Goal: Information Seeking & Learning: Learn about a topic

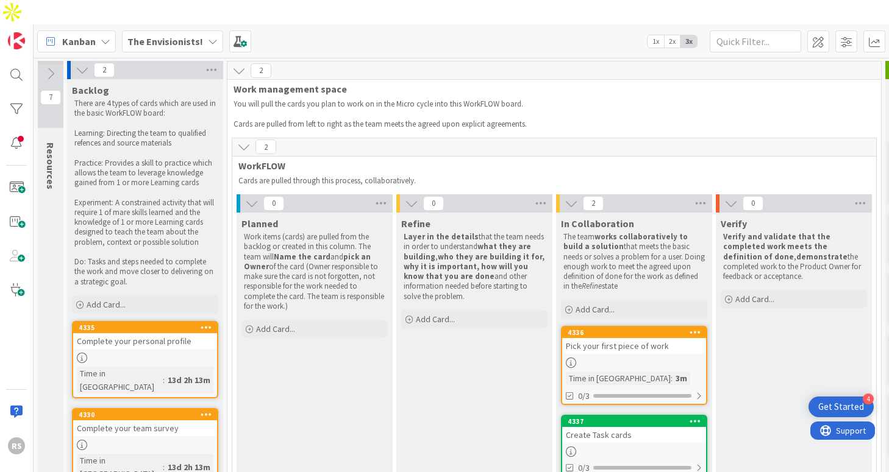
click at [188, 35] on b "The Envisionists!" at bounding box center [165, 41] width 76 height 12
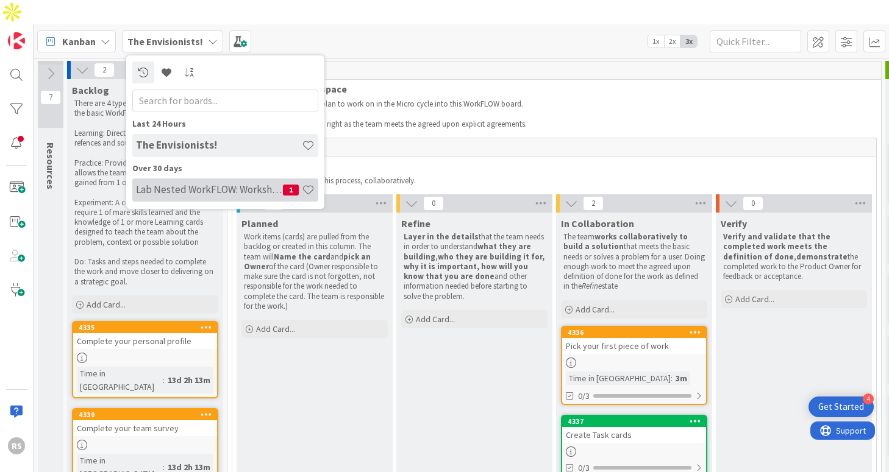
click at [233, 183] on h4 "Lab Nested WorkFLOW: Workshop" at bounding box center [209, 189] width 147 height 12
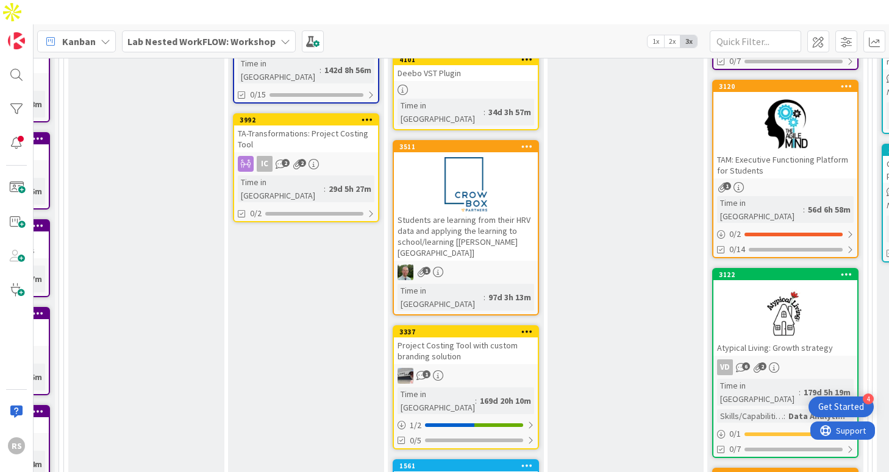
scroll to position [0, 299]
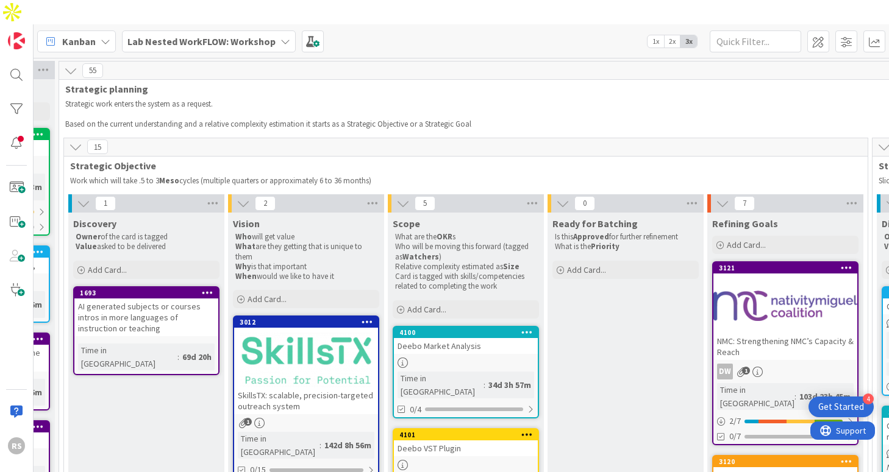
click at [274, 30] on div "Lab Nested WorkFLOW: Workshop" at bounding box center [209, 41] width 174 height 22
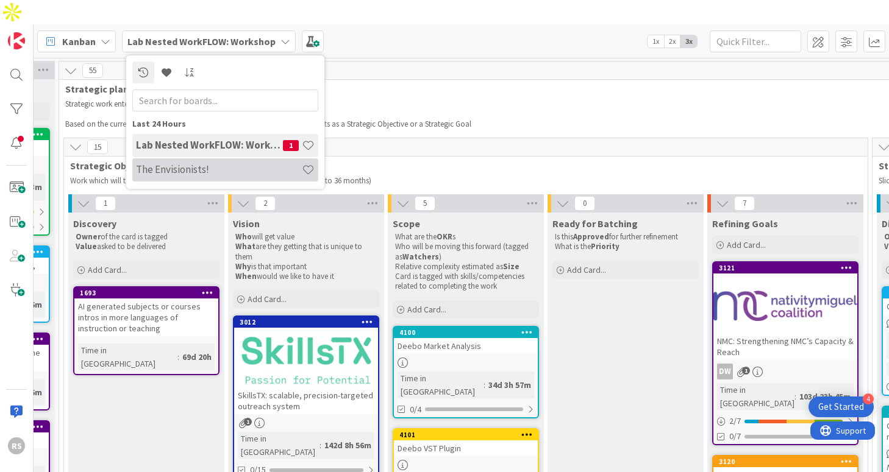
click at [204, 158] on div "The Envisionists!" at bounding box center [225, 169] width 186 height 23
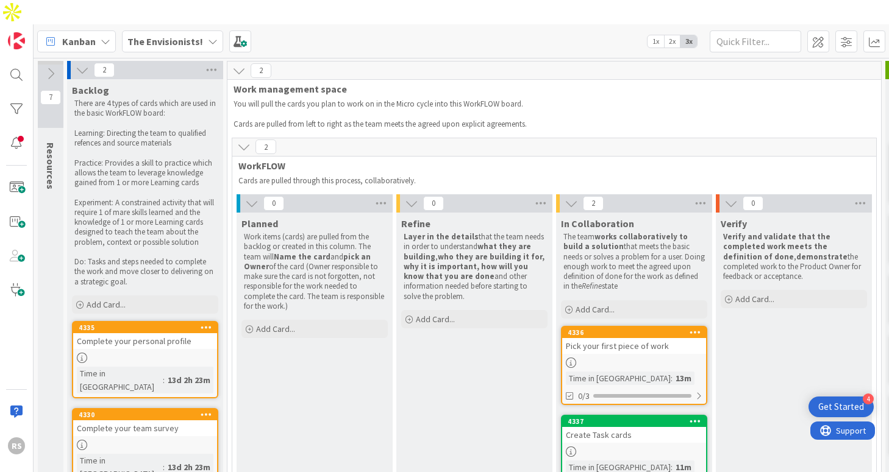
click at [200, 30] on div "The Envisionists!" at bounding box center [172, 41] width 101 height 22
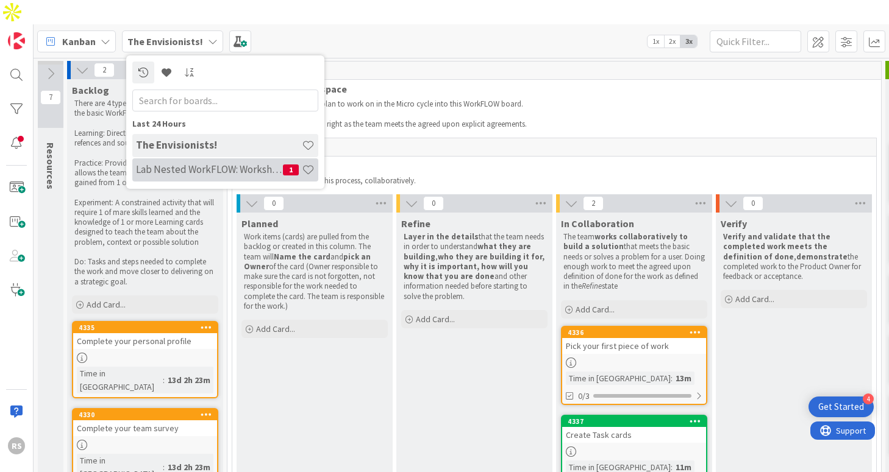
click at [183, 158] on div "Lab Nested WorkFLOW: Workshop 1" at bounding box center [225, 169] width 186 height 23
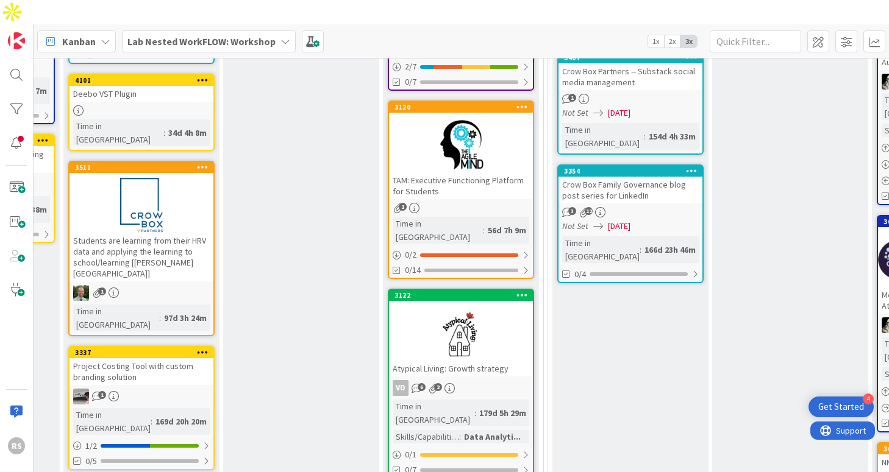
scroll to position [344, 623]
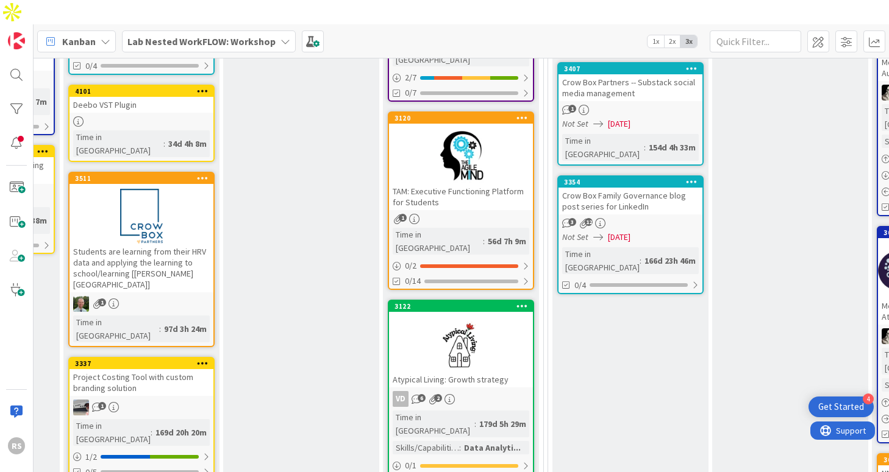
click at [468, 137] on div at bounding box center [461, 156] width 144 height 55
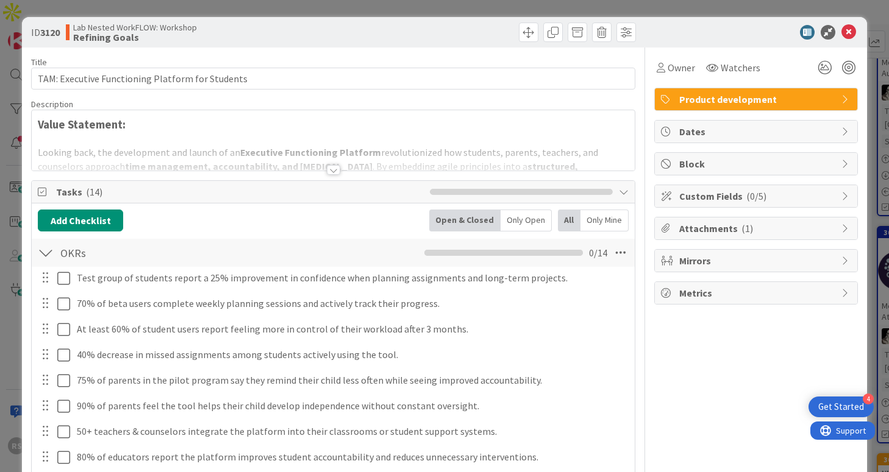
click at [331, 168] on div at bounding box center [333, 170] width 13 height 10
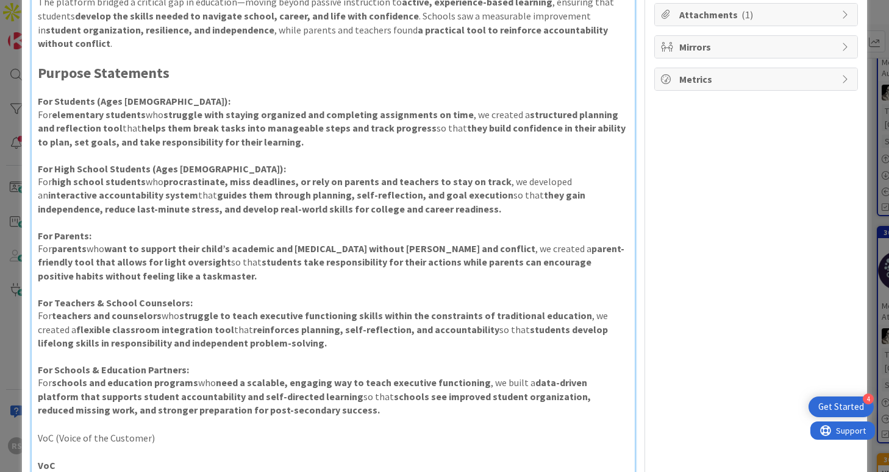
scroll to position [221, 0]
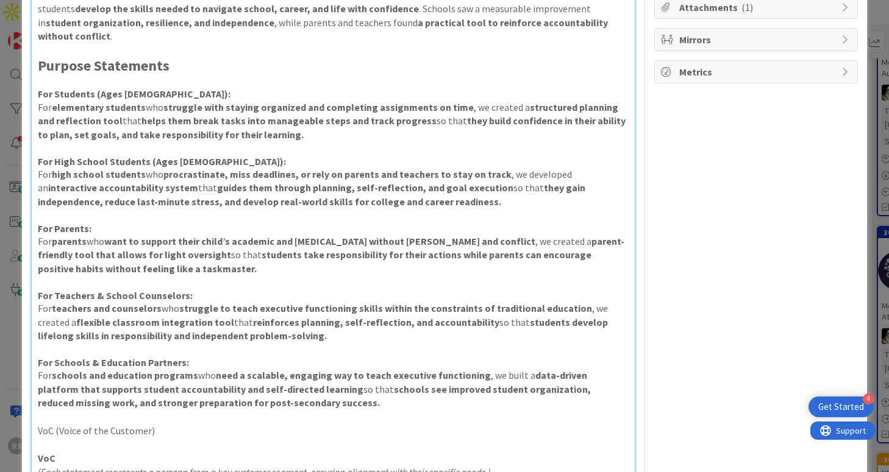
click at [877, 285] on div "ID 3120 Lab Nested WorkFLOW: Workshop Refining Goals Title 48 / 128 TAM: Execut…" at bounding box center [444, 236] width 889 height 472
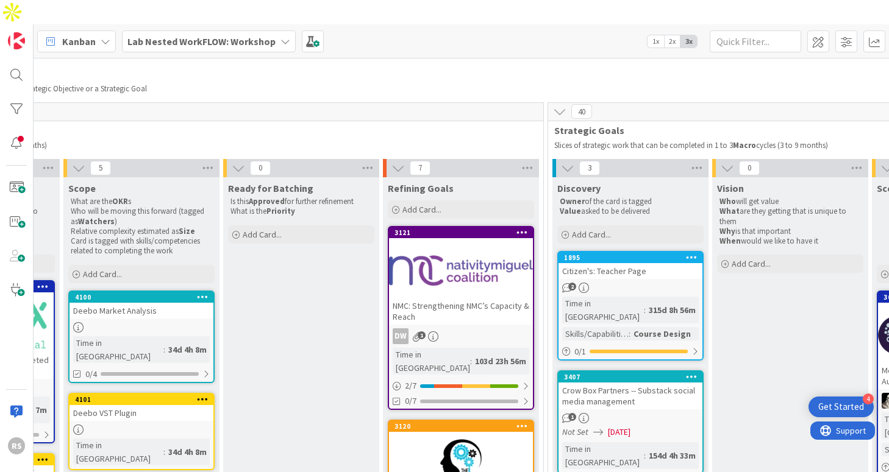
scroll to position [44, 623]
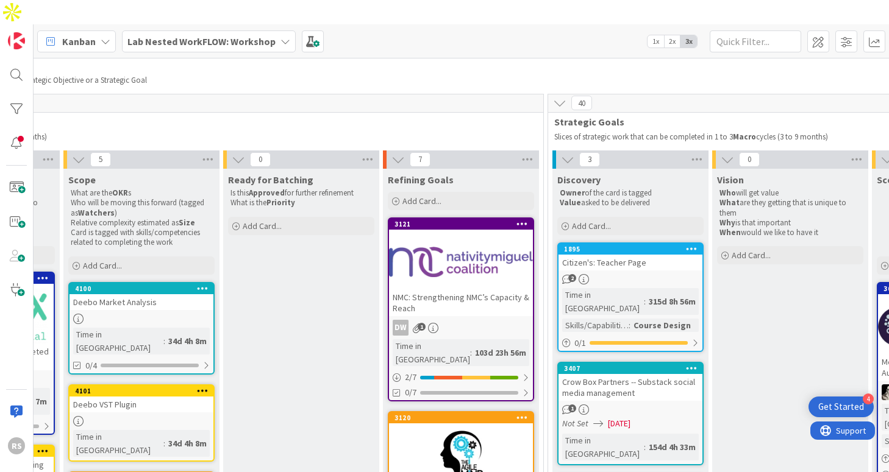
click at [488, 256] on div at bounding box center [461, 262] width 144 height 55
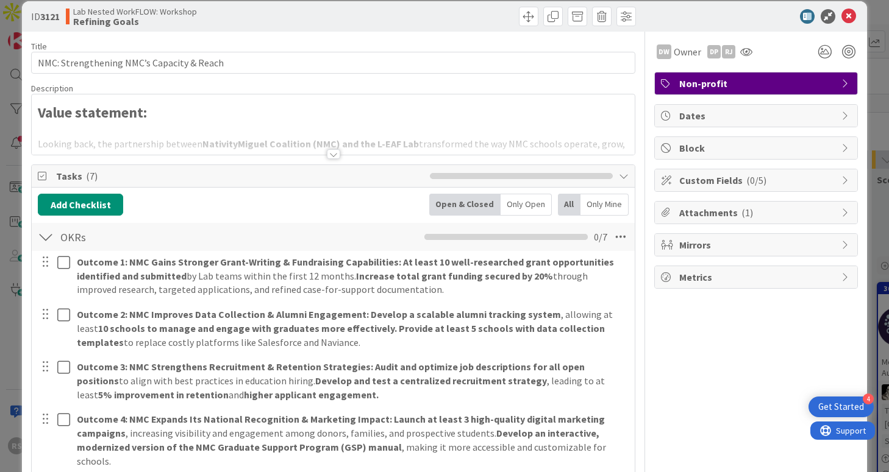
scroll to position [9, 0]
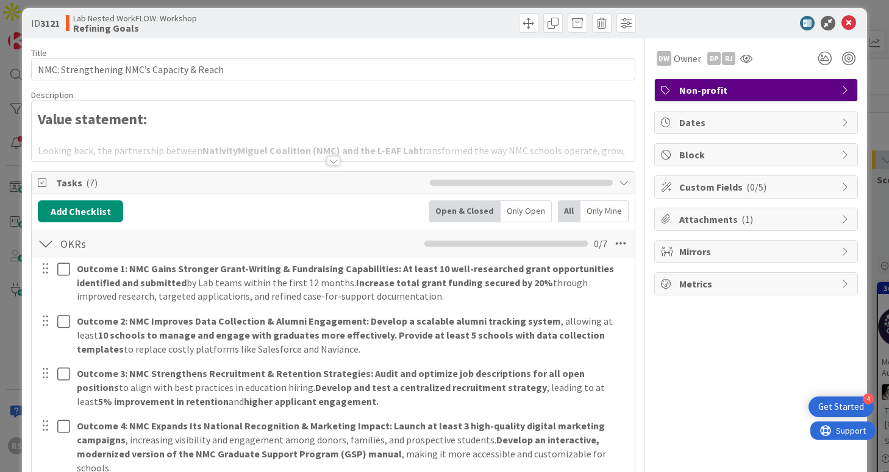
click at [330, 159] on div at bounding box center [333, 161] width 13 height 10
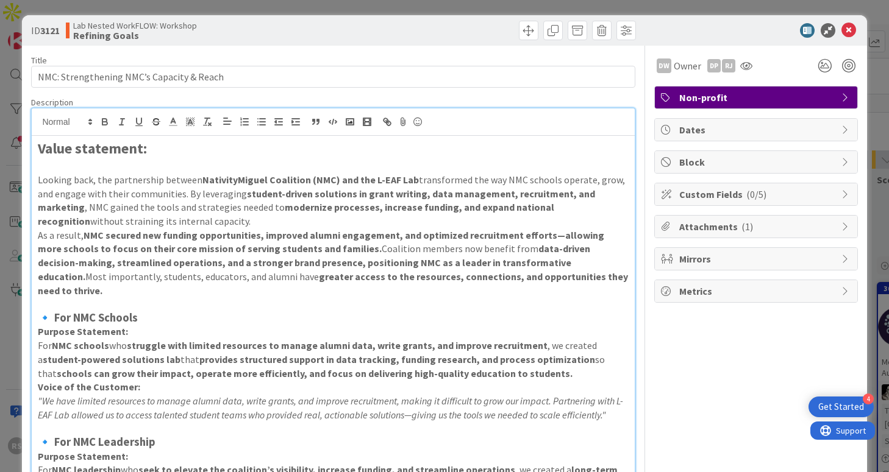
scroll to position [0, 0]
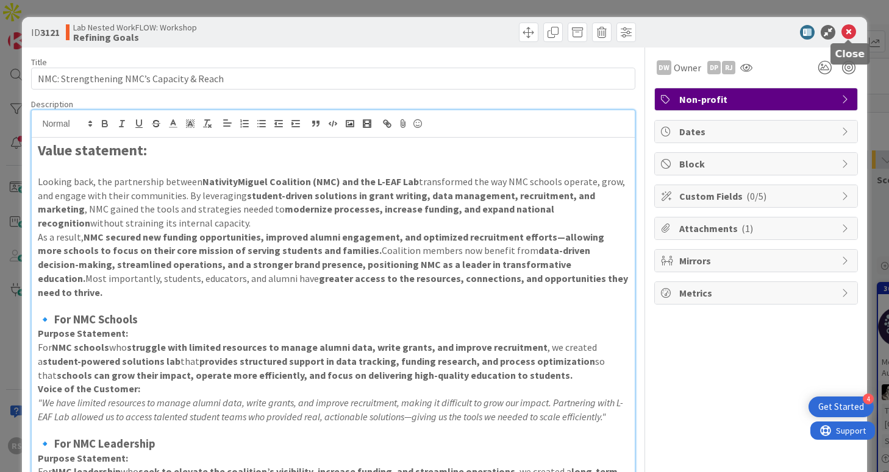
click at [848, 37] on icon at bounding box center [848, 32] width 15 height 15
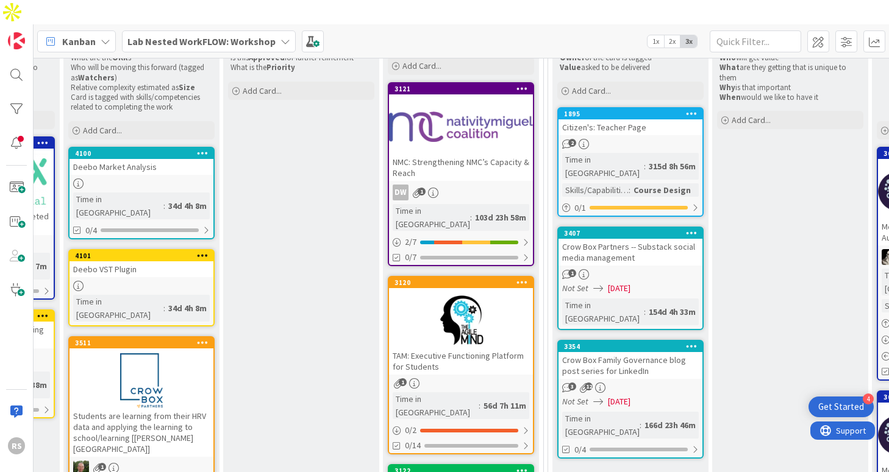
scroll to position [0, 623]
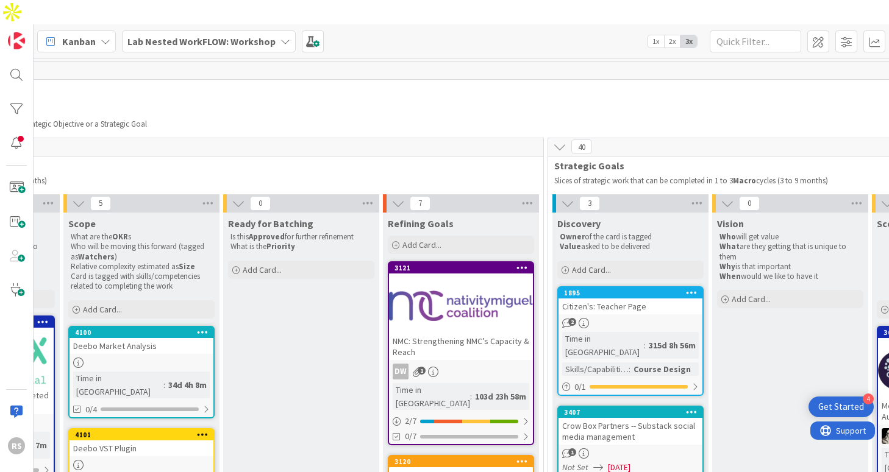
click at [469, 278] on div at bounding box center [461, 305] width 144 height 55
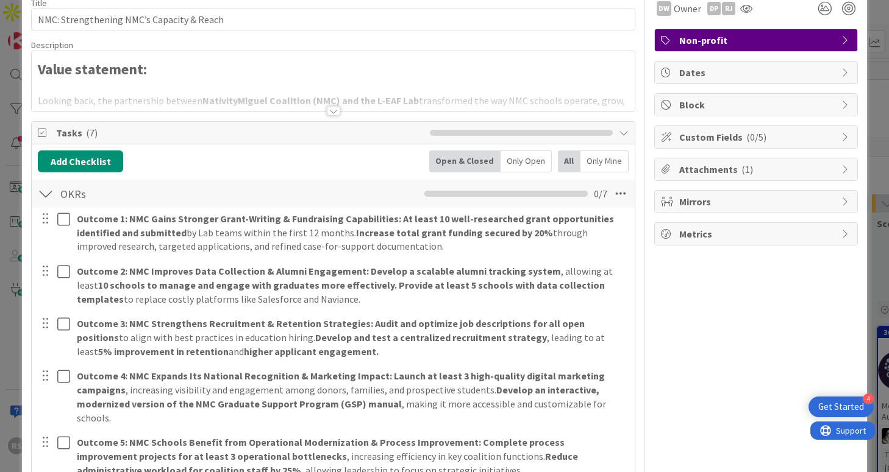
scroll to position [61, 0]
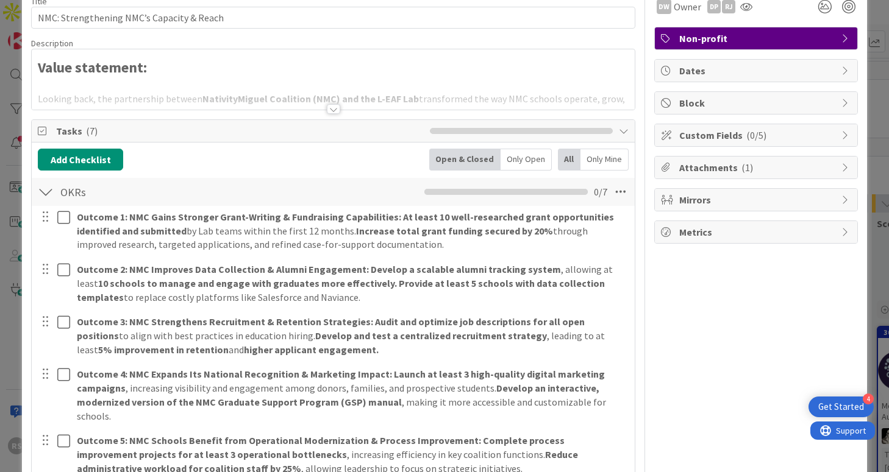
click at [141, 102] on div at bounding box center [333, 94] width 602 height 31
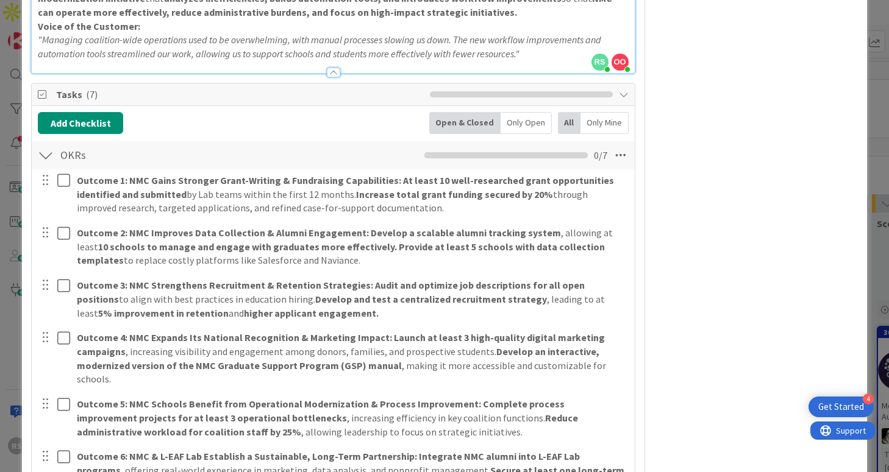
scroll to position [1394, 0]
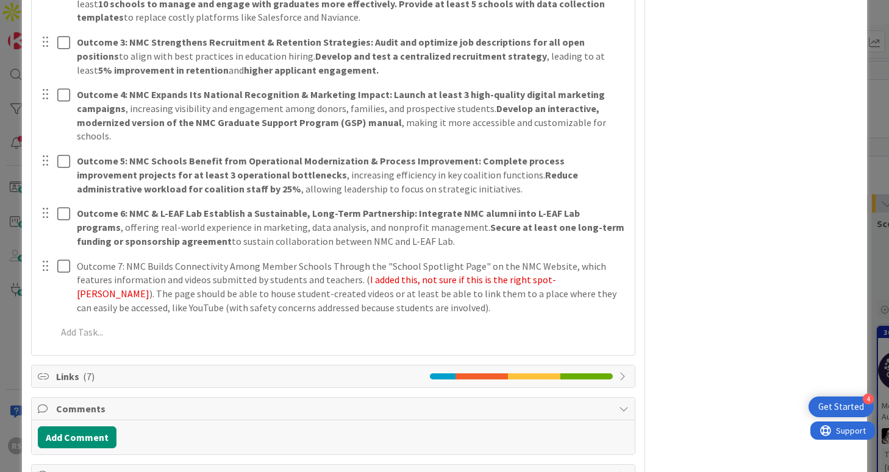
click at [212, 369] on span "Links ( 7 )" at bounding box center [239, 376] width 367 height 15
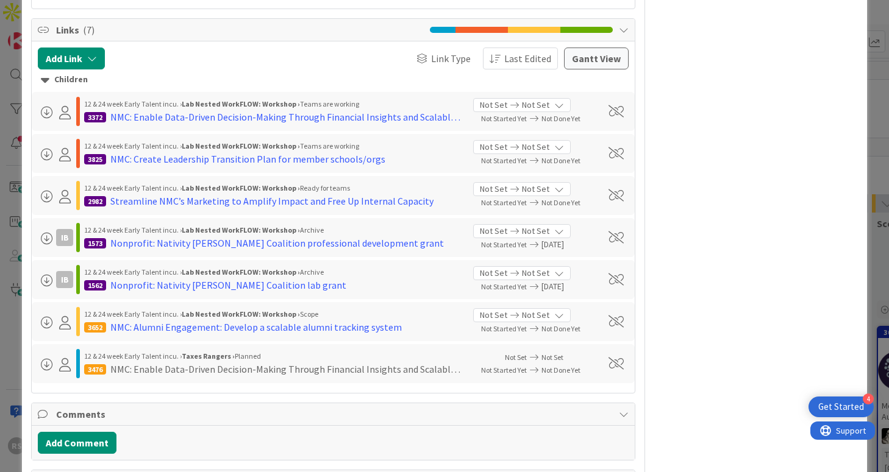
scroll to position [1742, 0]
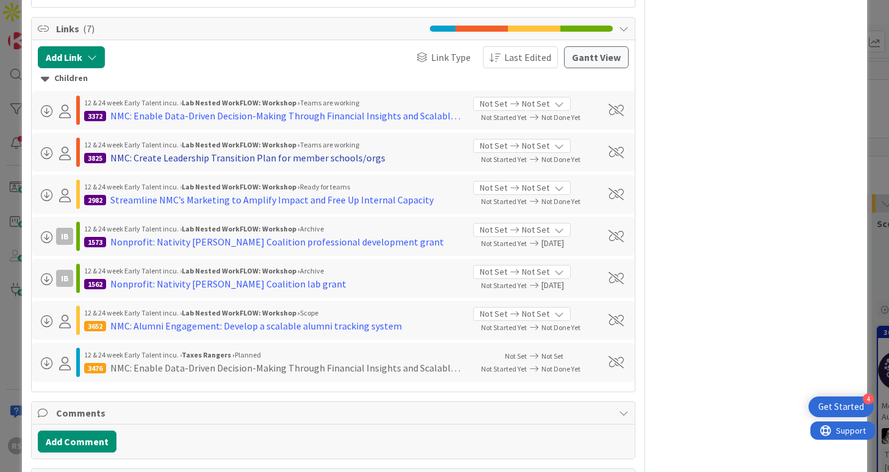
click at [224, 151] on div "NMC: Create Leadership Transition Plan for member schools/orgs" at bounding box center [247, 158] width 275 height 15
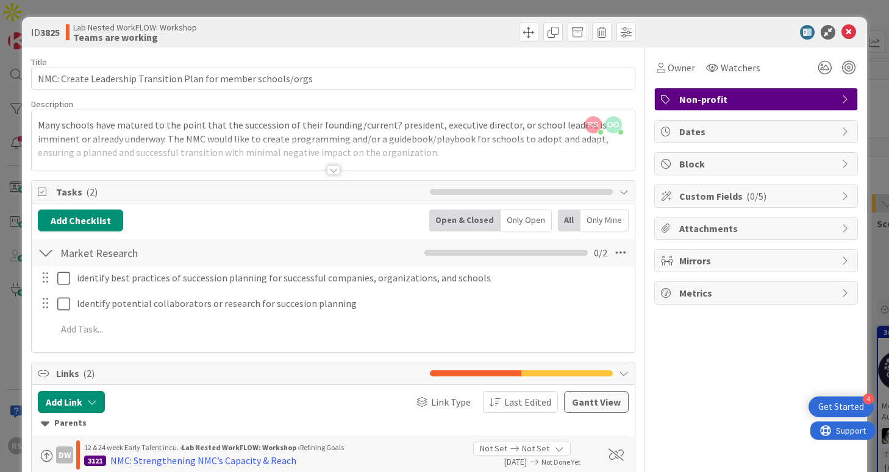
click at [328, 166] on div at bounding box center [333, 170] width 13 height 10
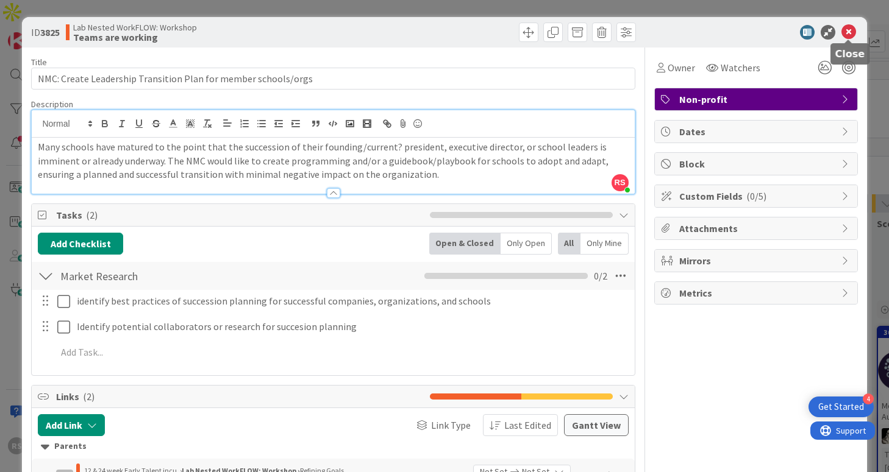
click at [851, 33] on icon at bounding box center [848, 32] width 15 height 15
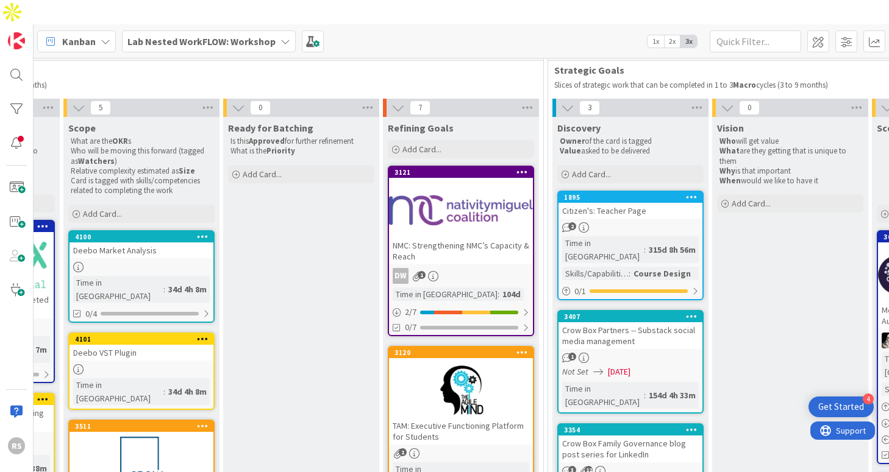
click at [494, 196] on div at bounding box center [461, 210] width 144 height 55
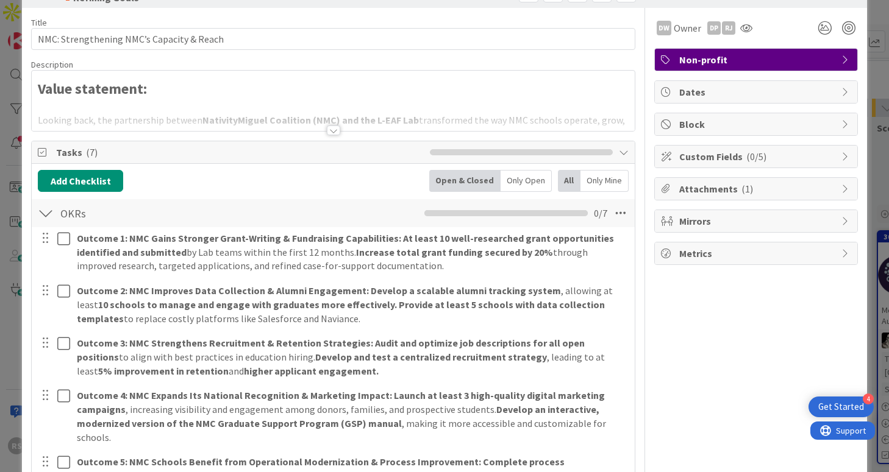
scroll to position [56, 0]
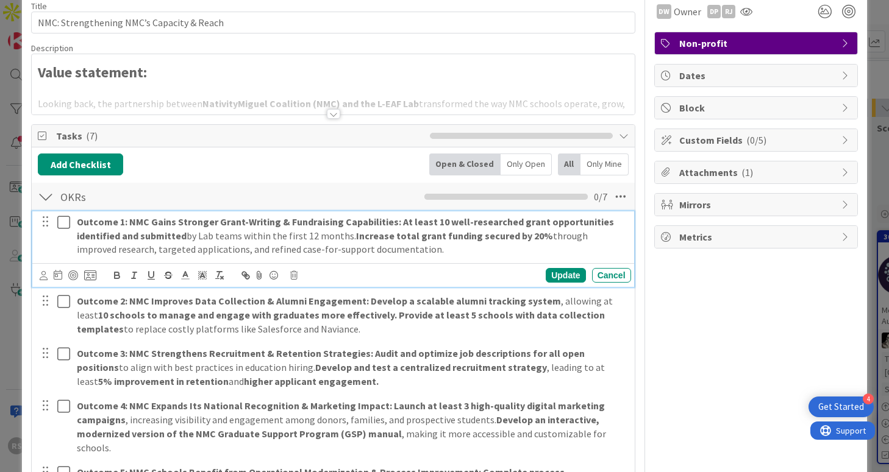
click at [312, 228] on p "Outcome 1: NMC Gains Stronger Grant-Writing & Fundraising Capabilities: At leas…" at bounding box center [351, 235] width 549 height 41
click at [413, 252] on p "Outcome 1: NMC Gains Stronger Grant-Writing & Fundraising Capabilities: At leas…" at bounding box center [351, 235] width 549 height 41
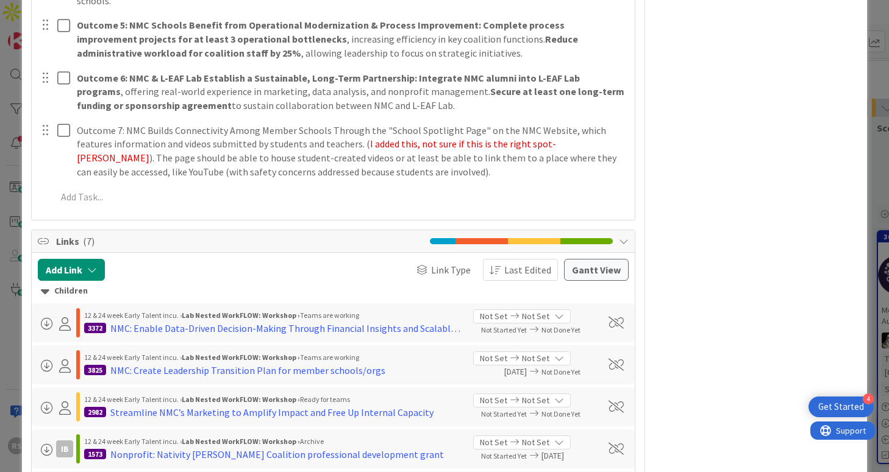
scroll to position [748, 0]
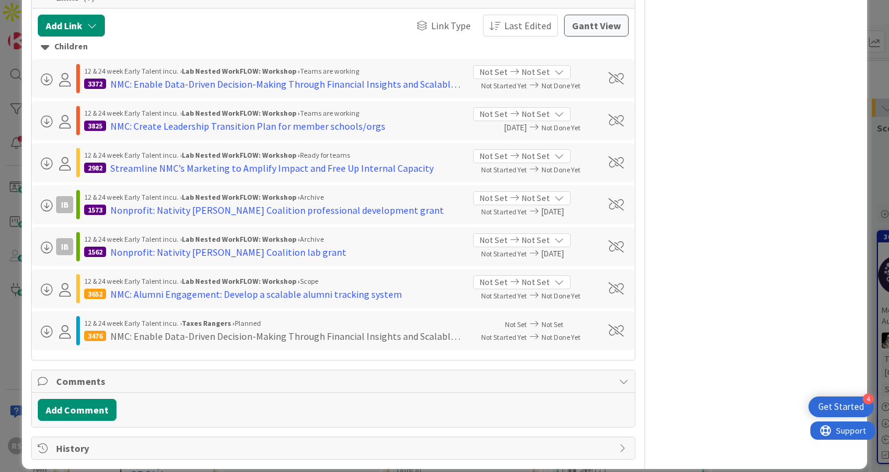
click at [303, 441] on span "History" at bounding box center [334, 448] width 556 height 15
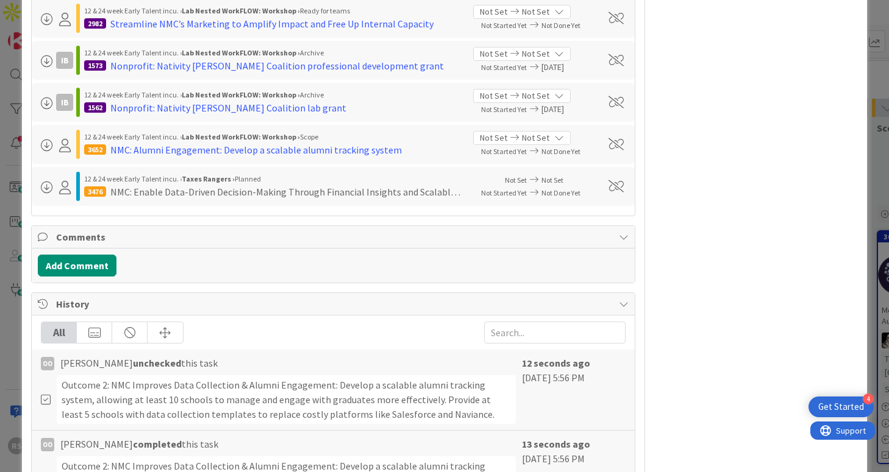
scroll to position [859, 0]
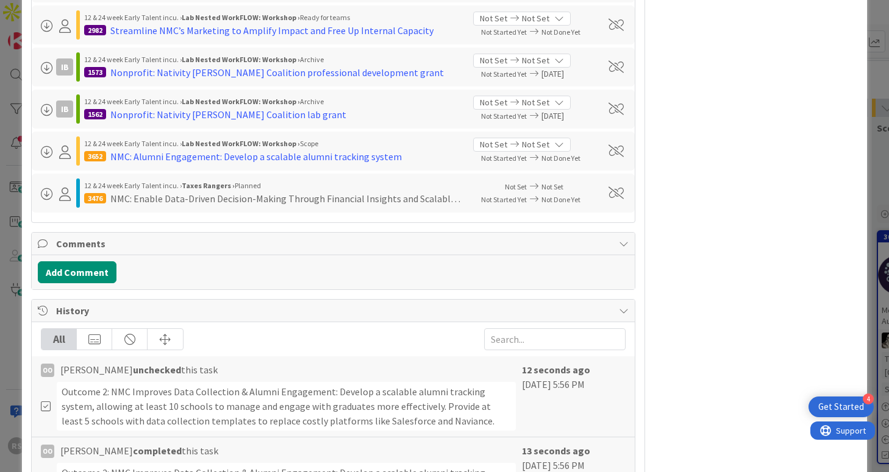
click at [336, 236] on span "Comments" at bounding box center [334, 243] width 556 height 15
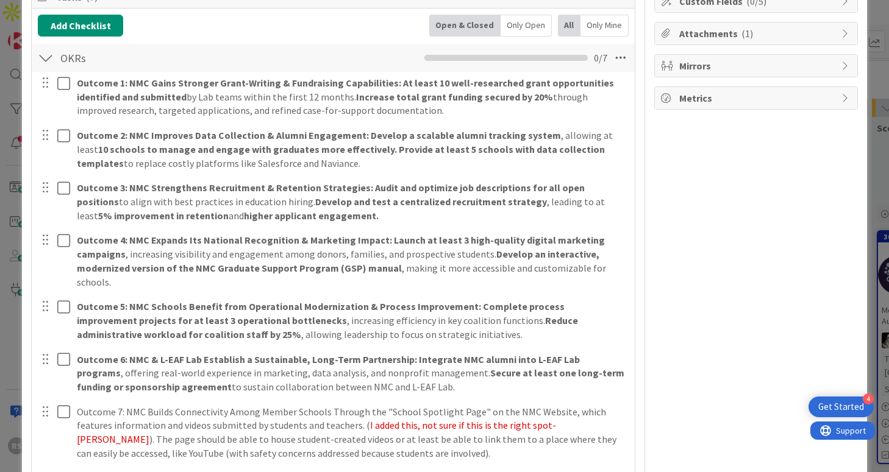
scroll to position [0, 0]
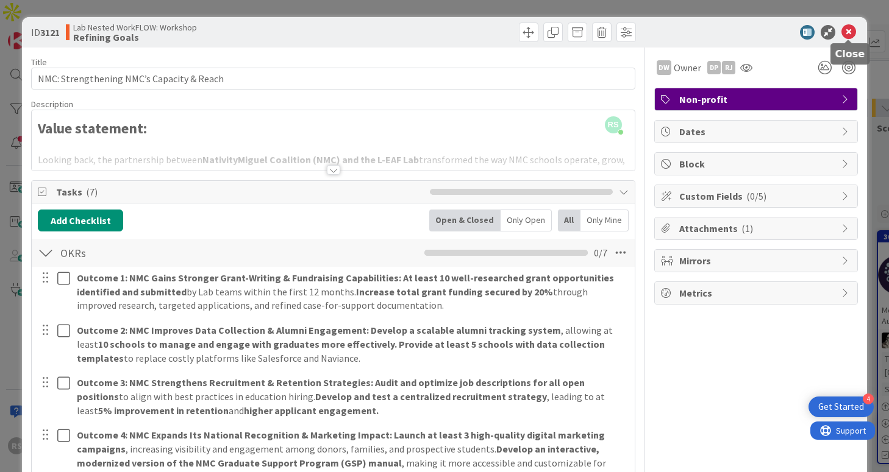
click at [853, 37] on icon at bounding box center [848, 32] width 15 height 15
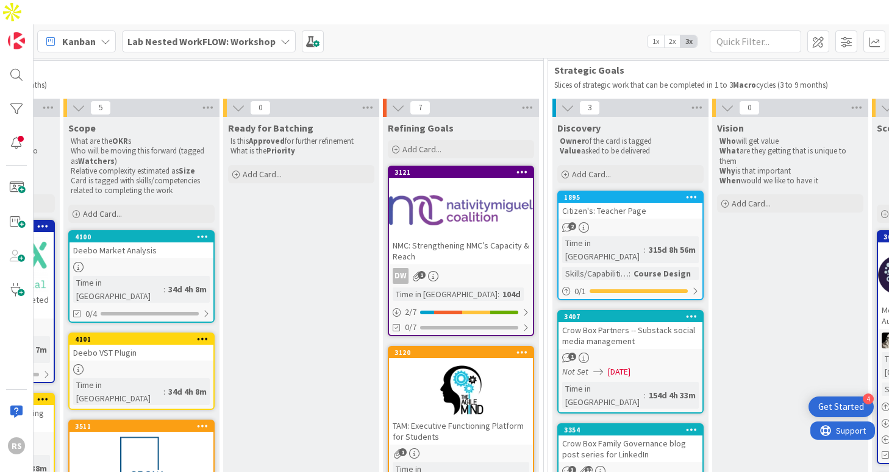
click at [236, 35] on b "Lab Nested WorkFLOW: Workshop" at bounding box center [201, 41] width 148 height 12
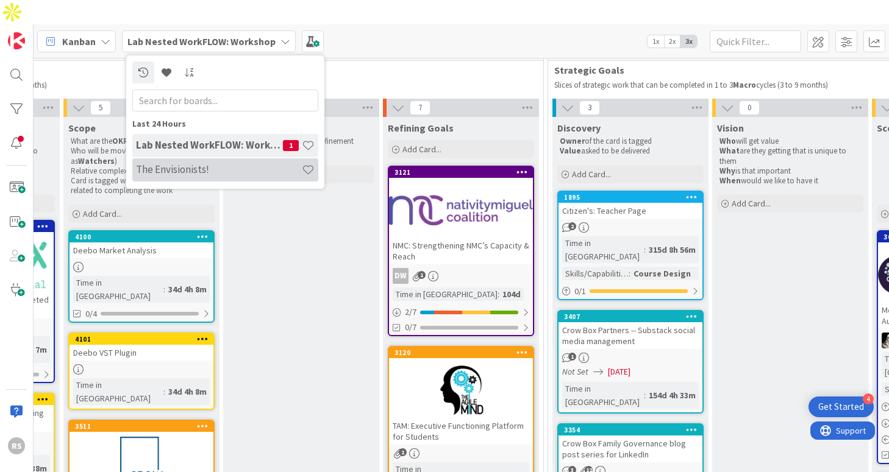
click at [232, 163] on h4 "The Envisionists!" at bounding box center [219, 169] width 166 height 12
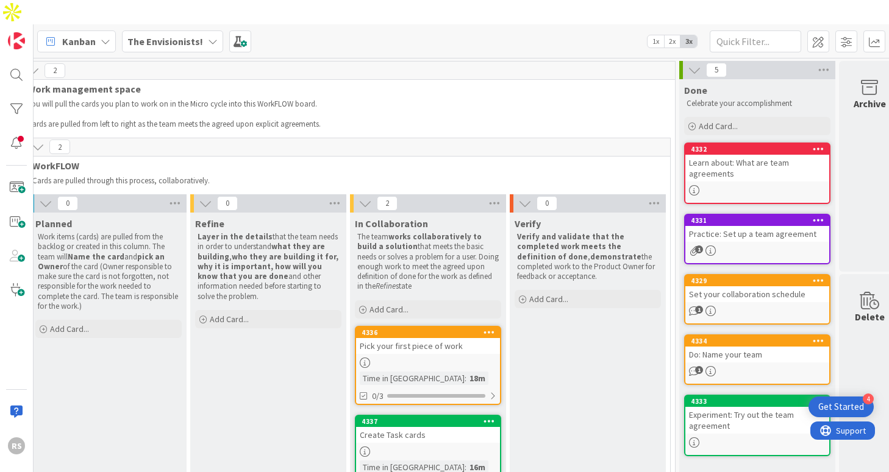
scroll to position [0, 207]
click at [622, 194] on div "0" at bounding box center [587, 203] width 156 height 18
click at [742, 145] on div "4332" at bounding box center [759, 149] width 138 height 9
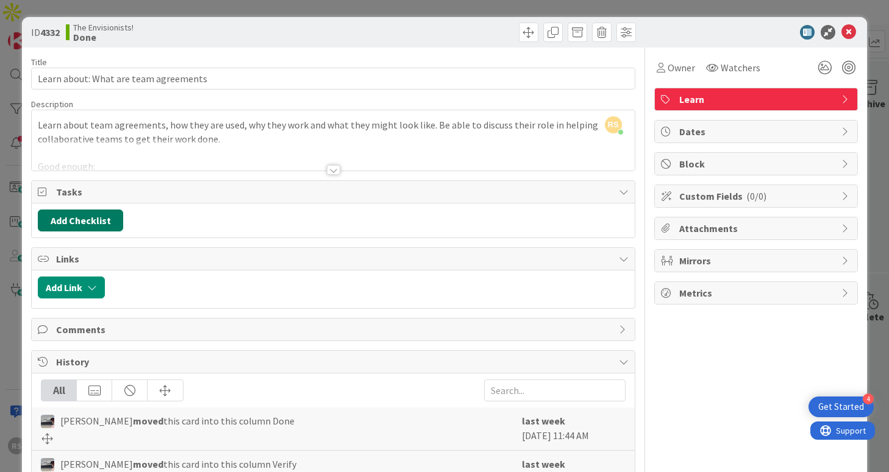
click at [108, 218] on button "Add Checklist" at bounding box center [80, 221] width 85 height 22
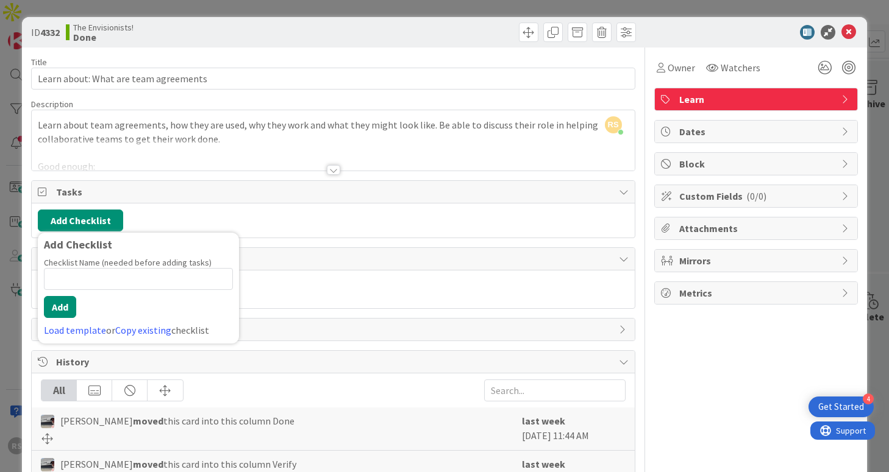
click at [171, 213] on div "Add Checklist Add Checklist Checklist Name (needed before adding tasks) 0 / 64 …" at bounding box center [333, 221] width 590 height 22
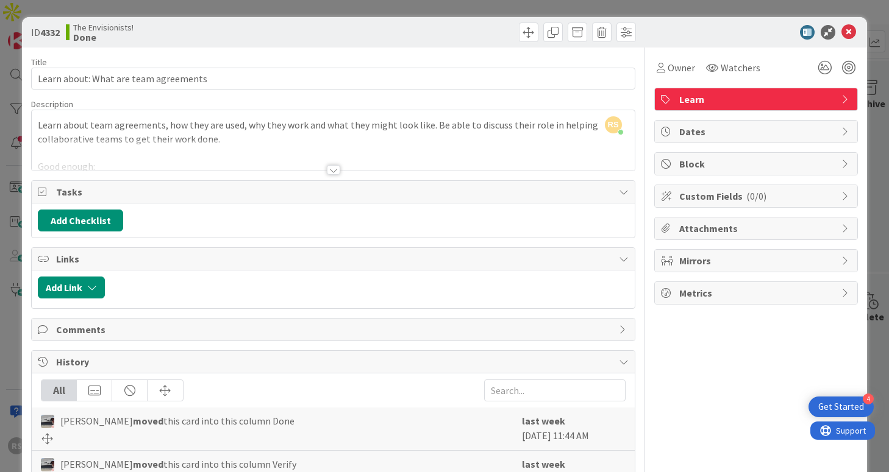
click at [153, 198] on span "Tasks" at bounding box center [334, 192] width 556 height 15
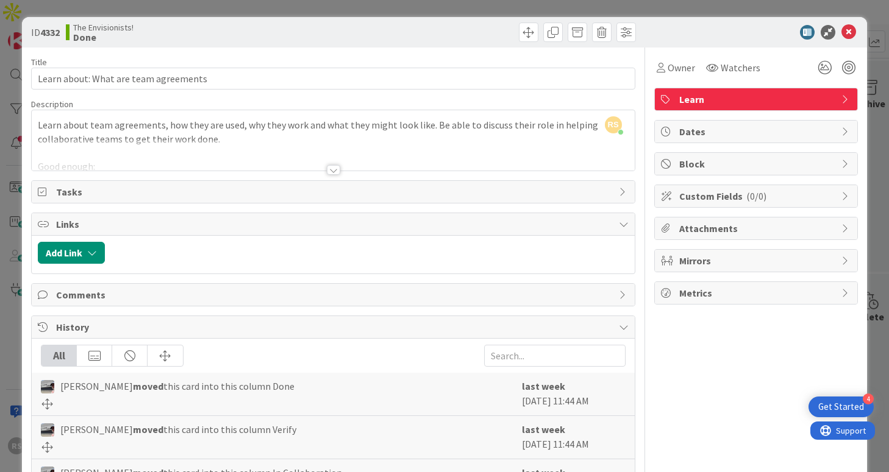
click at [202, 210] on div "Title 37 / 128 Learn about: What are team agreements Description RS [PERSON_NAM…" at bounding box center [332, 334] width 603 height 572
click at [215, 185] on span "Tasks" at bounding box center [334, 192] width 556 height 15
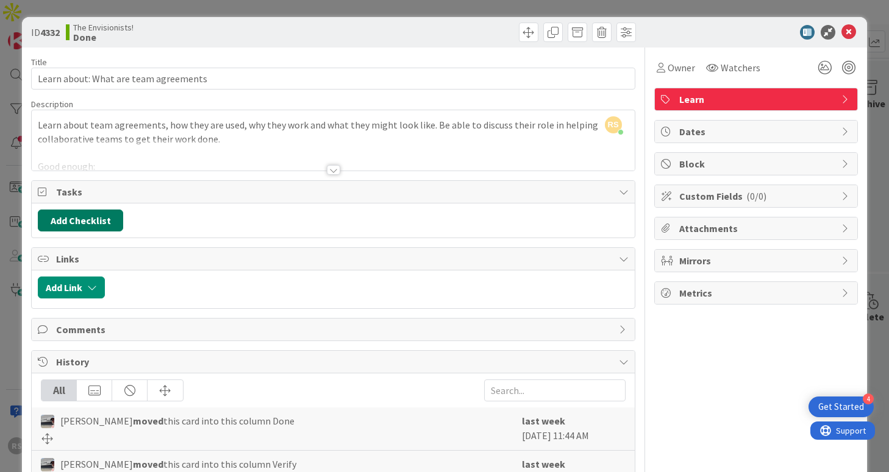
click at [96, 218] on button "Add Checklist" at bounding box center [80, 221] width 85 height 22
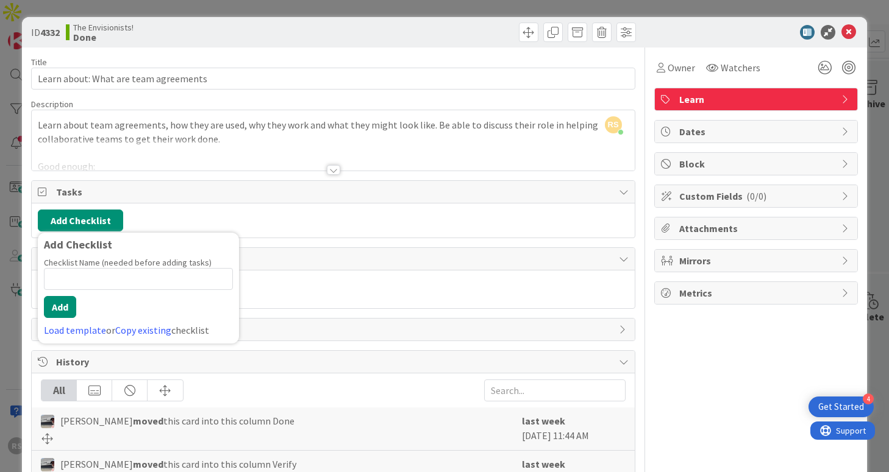
click at [143, 291] on div "Checklist Name (needed before adding tasks) 0 / 64 Add Load template or Copy ex…" at bounding box center [138, 297] width 189 height 80
click at [144, 286] on input at bounding box center [138, 279] width 189 height 22
click at [291, 267] on div "Links" at bounding box center [333, 259] width 602 height 23
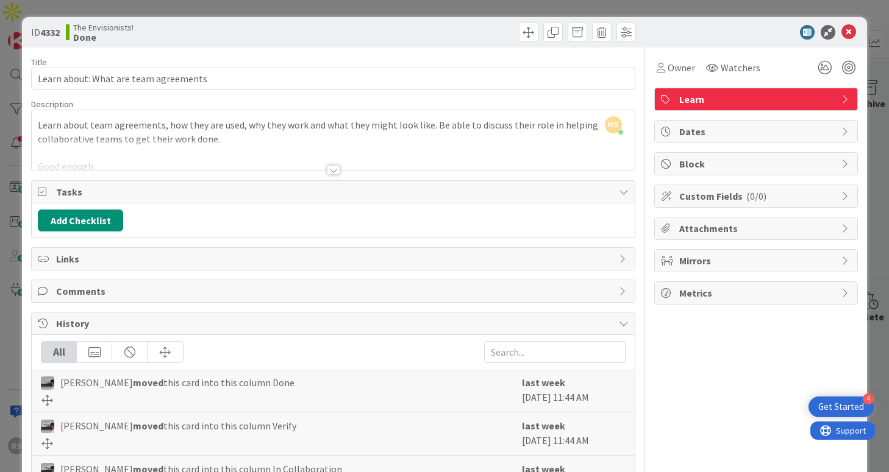
click at [293, 127] on div "RS [PERSON_NAME] just joined Learn about team agreements, how they are used, wh…" at bounding box center [333, 140] width 602 height 60
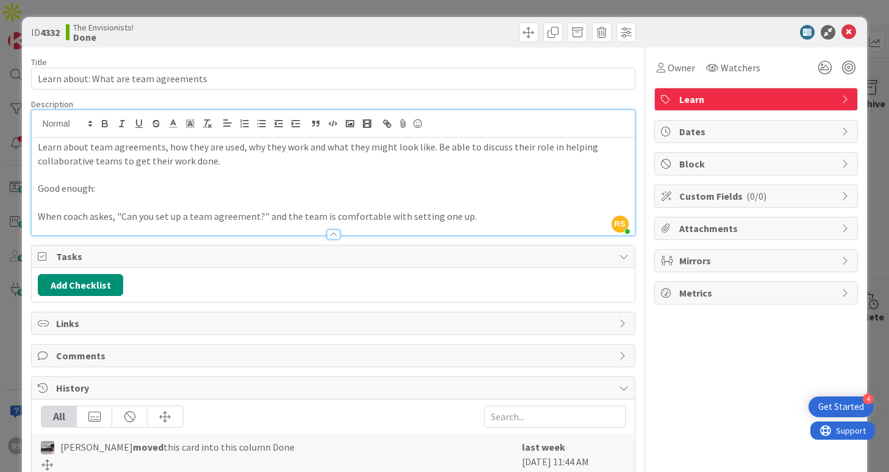
click at [700, 160] on span "Block" at bounding box center [757, 164] width 156 height 15
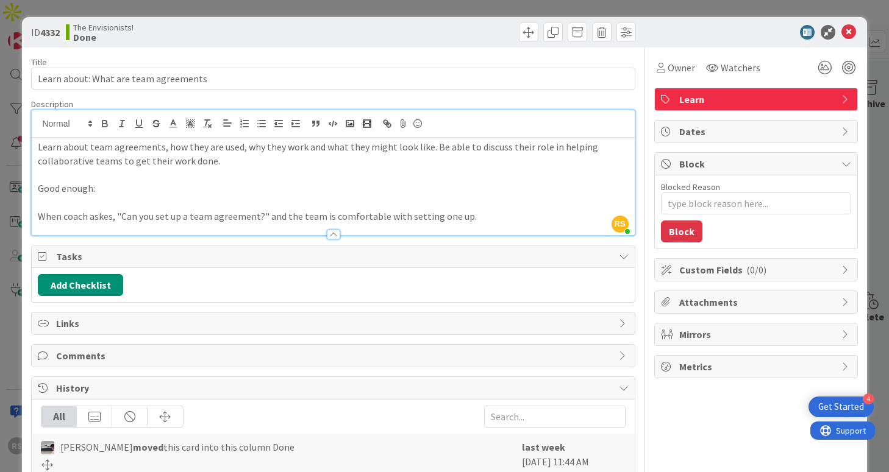
click at [703, 136] on span "Dates" at bounding box center [757, 131] width 156 height 15
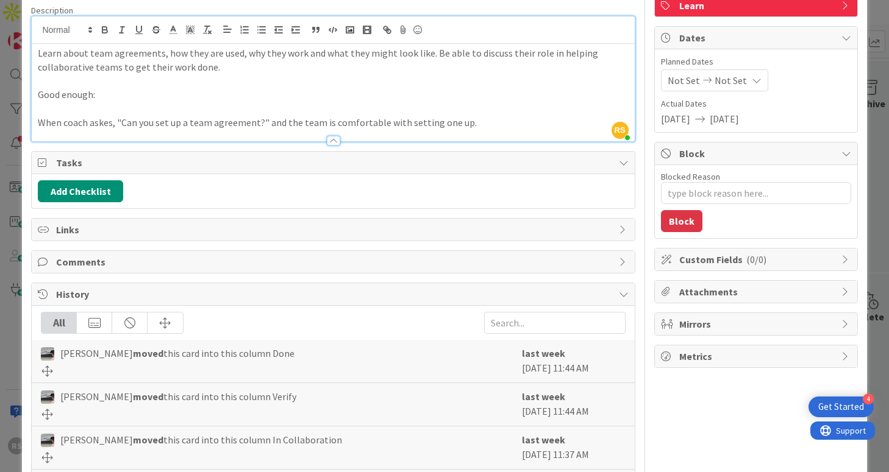
scroll to position [104, 0]
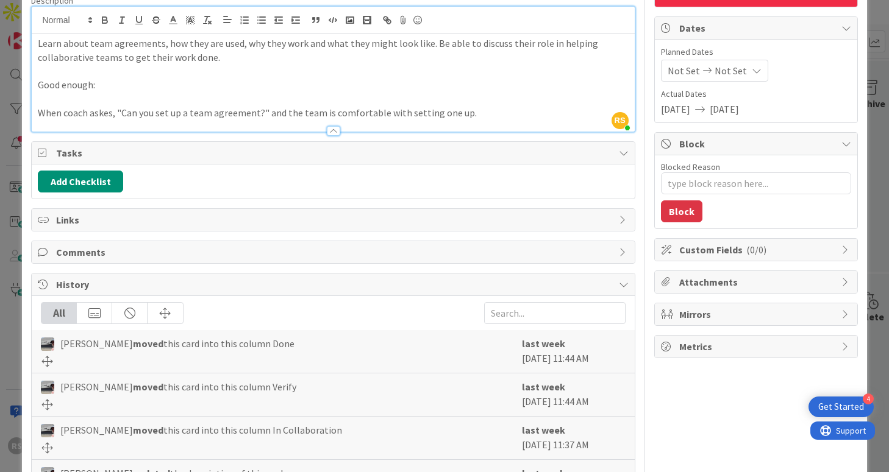
click at [720, 246] on span "Custom Fields ( 0/0 )" at bounding box center [757, 250] width 156 height 15
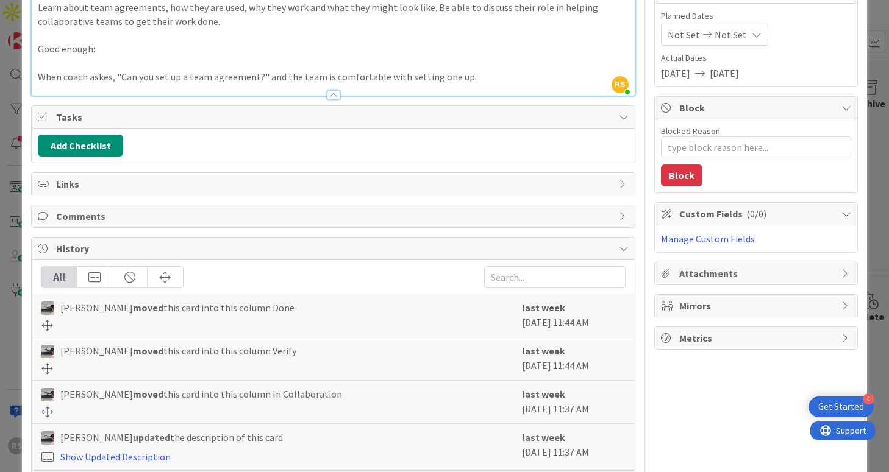
scroll to position [147, 0]
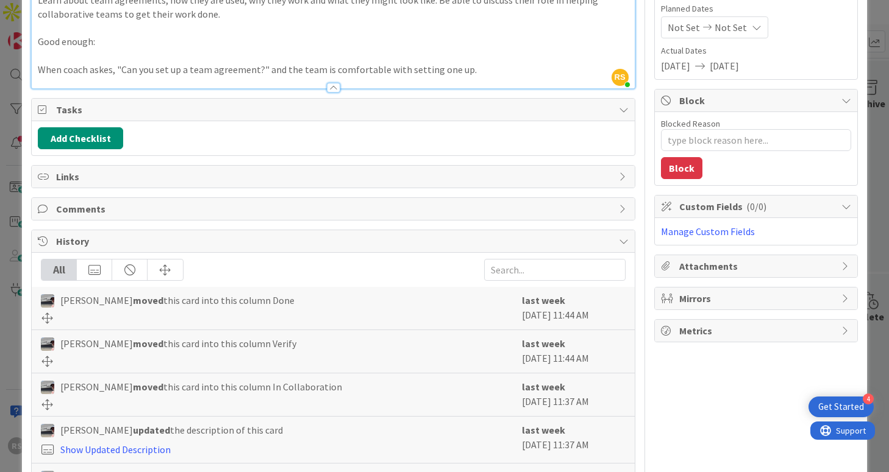
click at [724, 278] on div "Owner Watchers Learn Dates Planned Dates Not Set Not Set Actual Dates [DATE] [D…" at bounding box center [756, 217] width 204 height 633
click at [729, 264] on span "Attachments" at bounding box center [757, 266] width 156 height 15
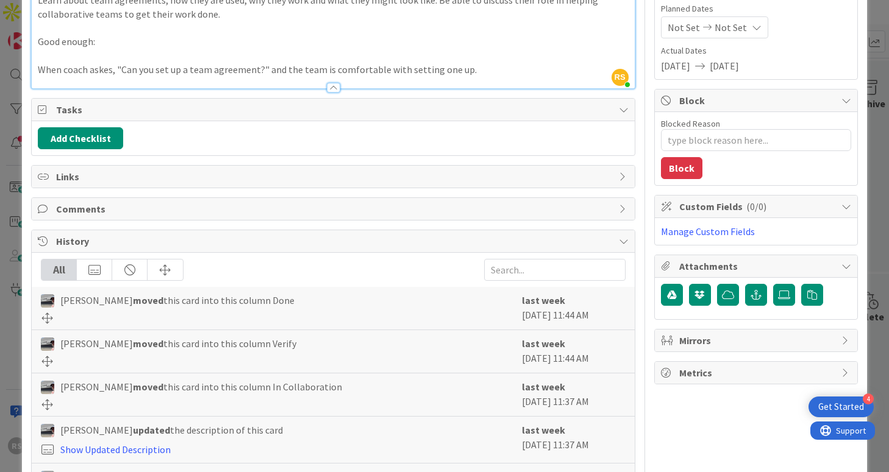
click at [720, 336] on span "Mirrors" at bounding box center [757, 340] width 156 height 15
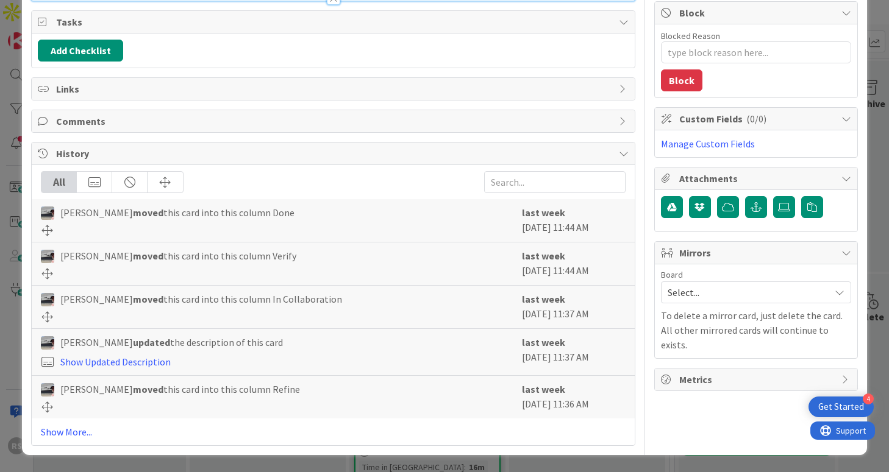
scroll to position [0, 0]
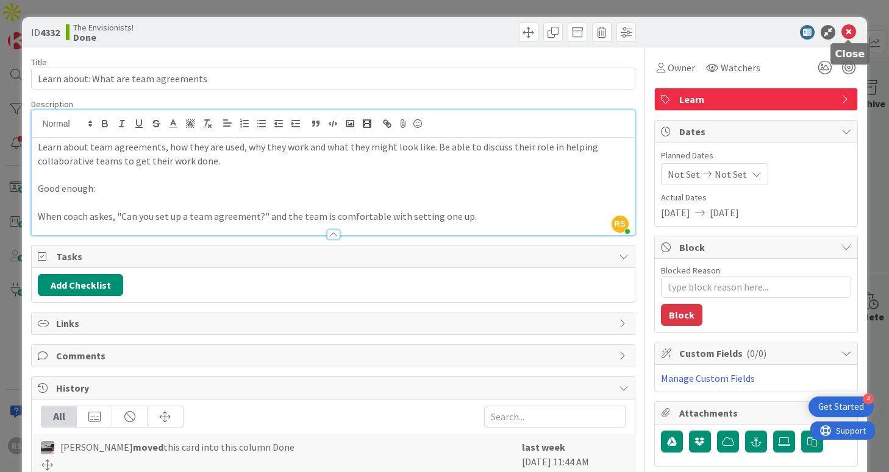
click at [850, 32] on icon at bounding box center [848, 32] width 15 height 15
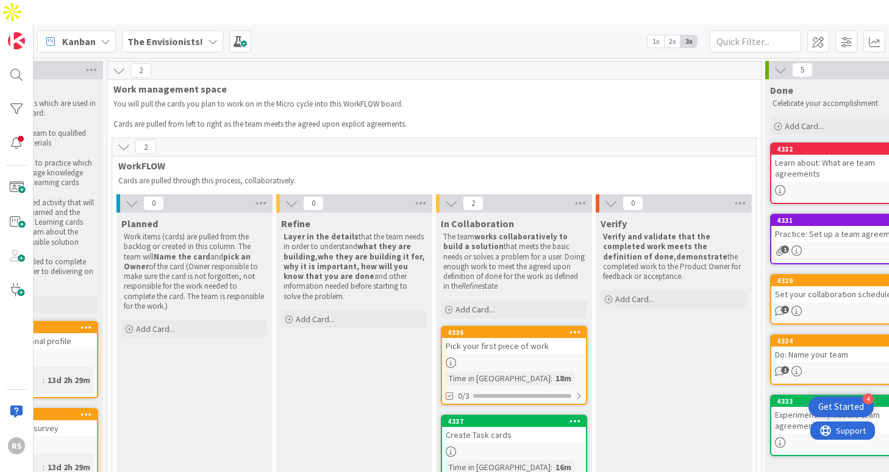
scroll to position [0, 137]
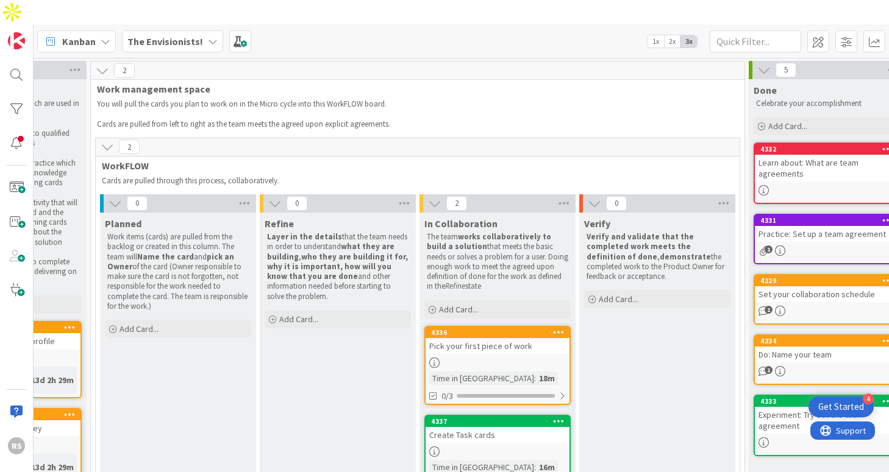
click at [474, 338] on div "Pick your first piece of work" at bounding box center [497, 346] width 144 height 16
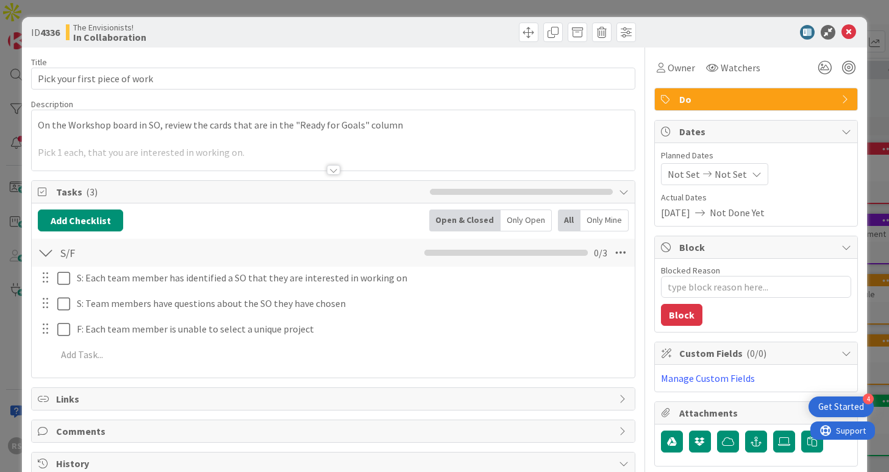
click at [771, 94] on span "Do" at bounding box center [757, 99] width 156 height 15
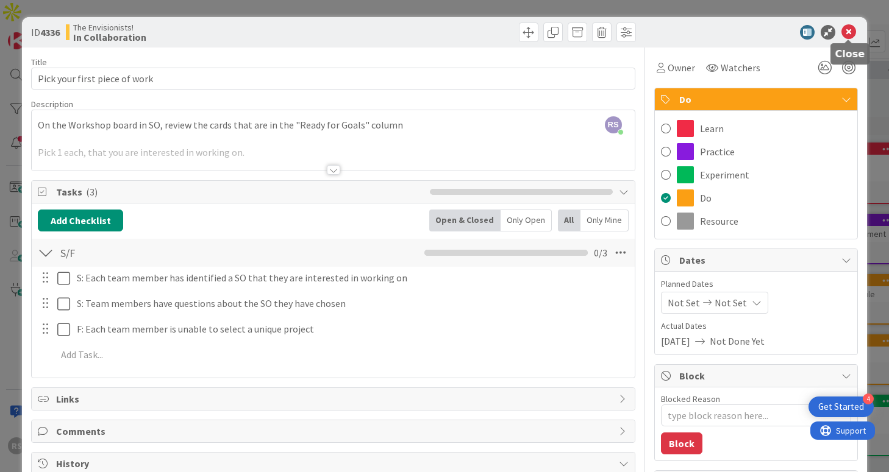
click at [853, 33] on icon at bounding box center [848, 32] width 15 height 15
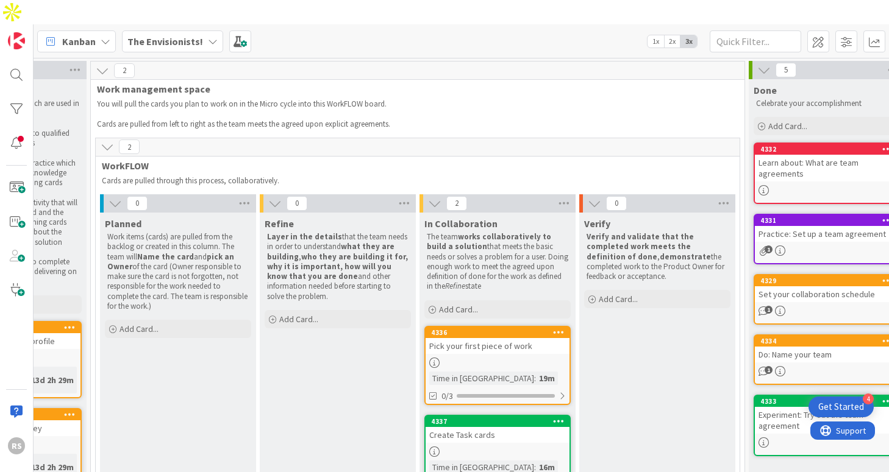
click at [146, 35] on b "The Envisionists!" at bounding box center [165, 41] width 76 height 12
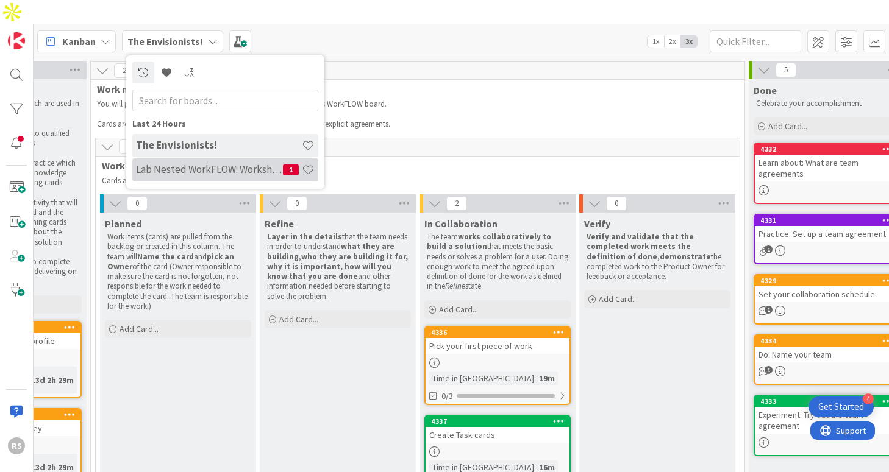
click at [191, 158] on div "Lab Nested WorkFLOW: Workshop 1" at bounding box center [225, 169] width 186 height 23
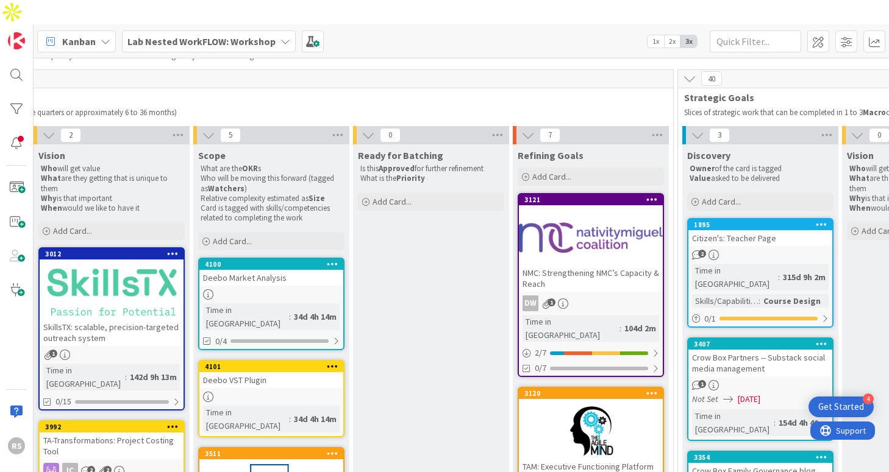
scroll to position [68, 494]
click at [560, 229] on div at bounding box center [590, 237] width 144 height 55
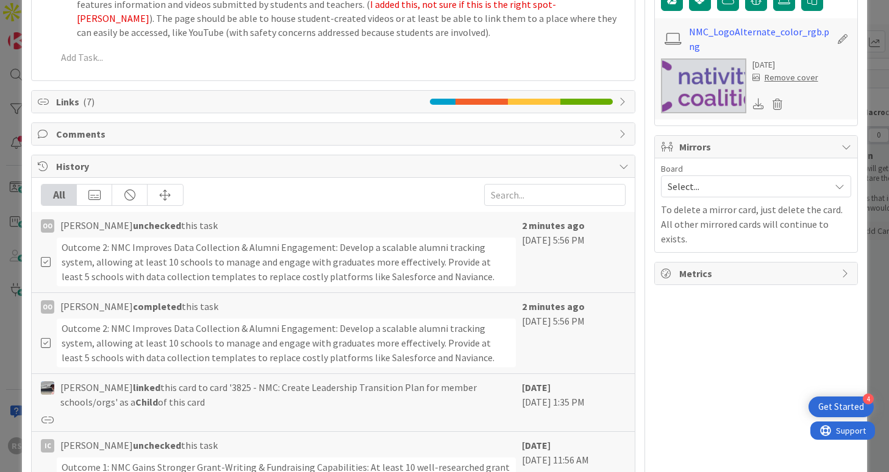
scroll to position [625, 0]
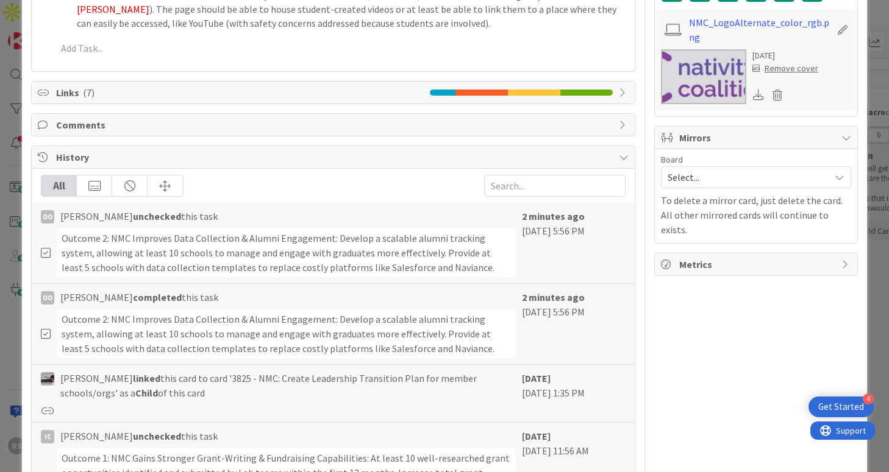
click at [345, 85] on span "Links ( 7 )" at bounding box center [239, 92] width 367 height 15
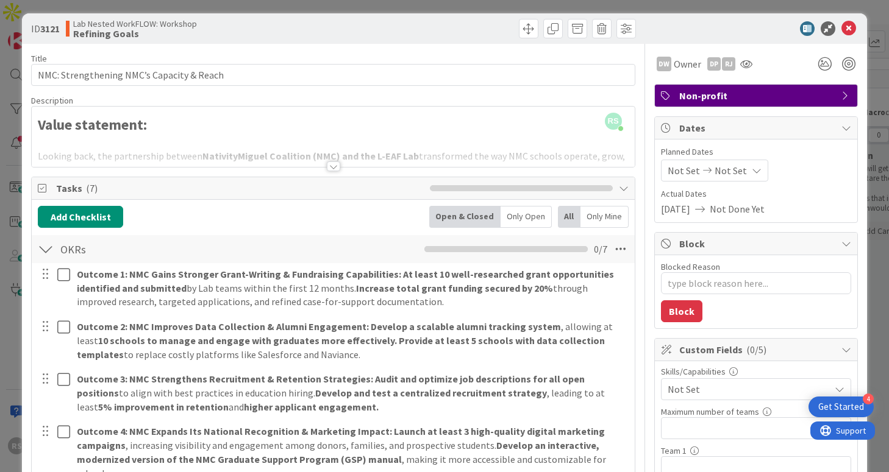
scroll to position [2, 0]
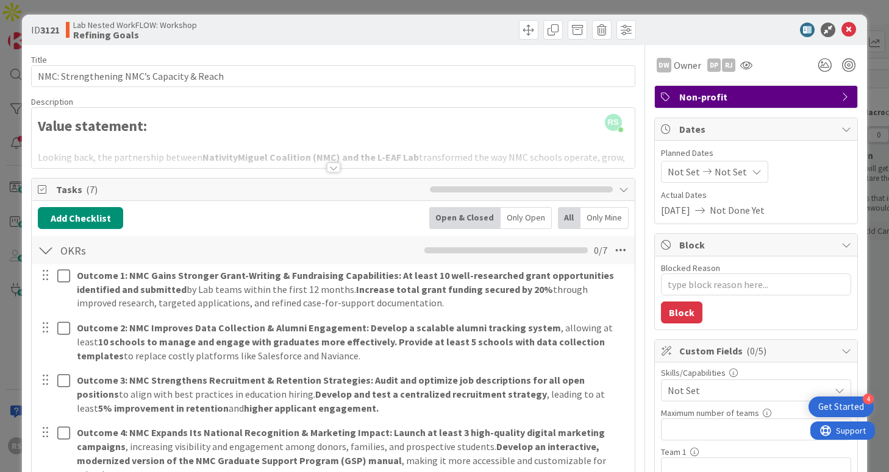
click at [341, 168] on div at bounding box center [333, 152] width 602 height 31
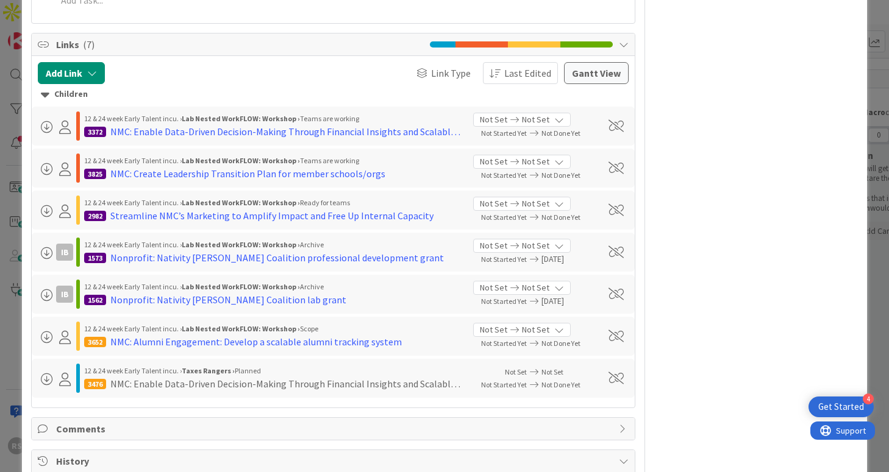
scroll to position [1729, 0]
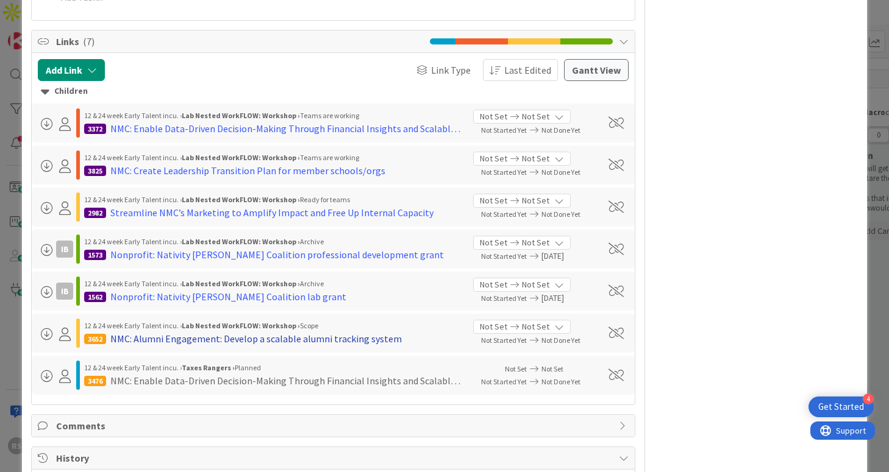
click at [199, 332] on div "NMC: Alumni Engagement: Develop a scalable alumni tracking system" at bounding box center [255, 339] width 291 height 15
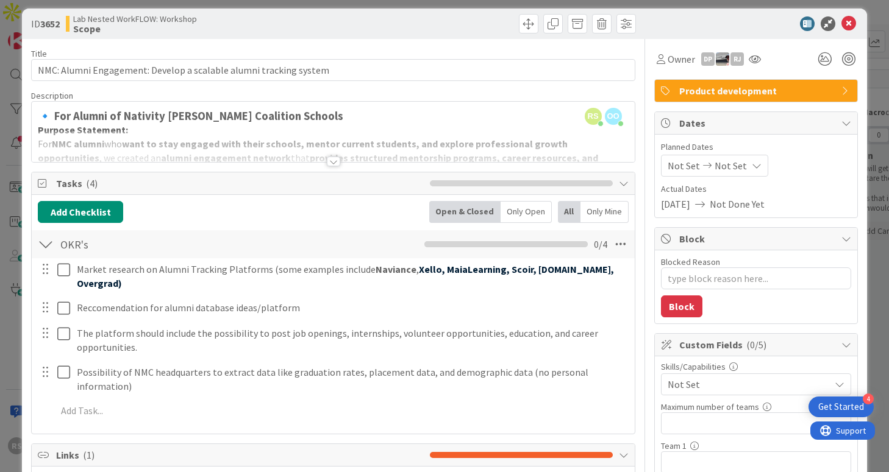
scroll to position [7, 0]
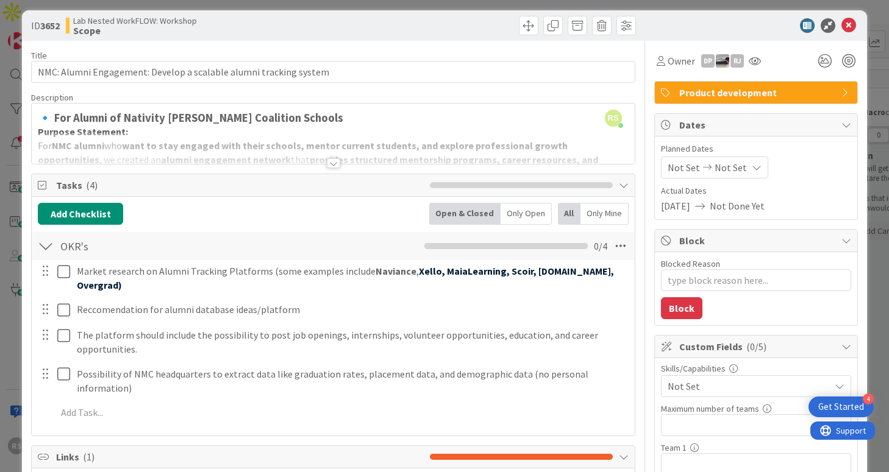
click at [336, 165] on div at bounding box center [333, 163] width 13 height 10
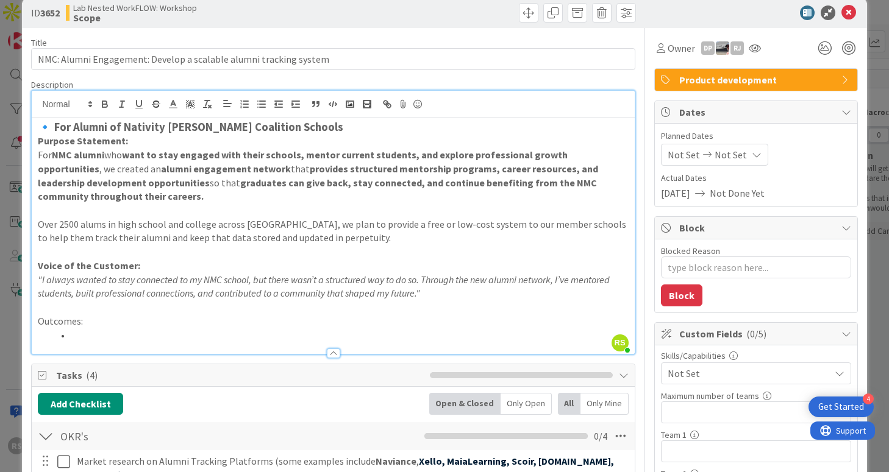
scroll to position [0, 0]
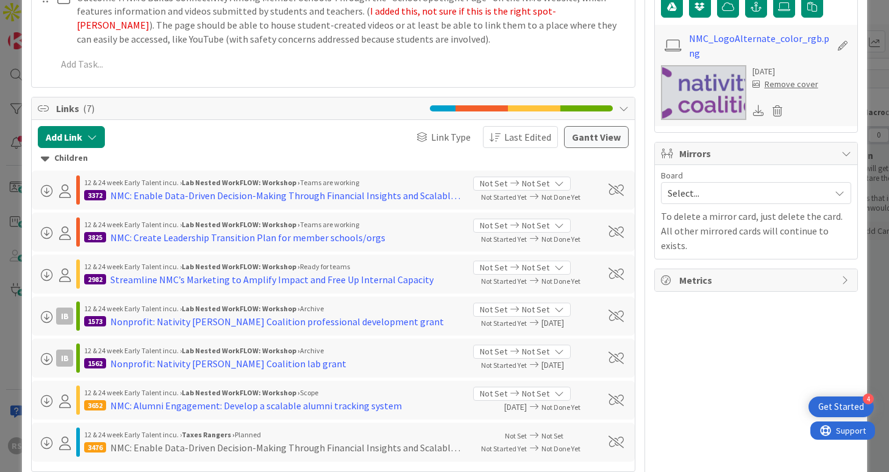
scroll to position [609, 0]
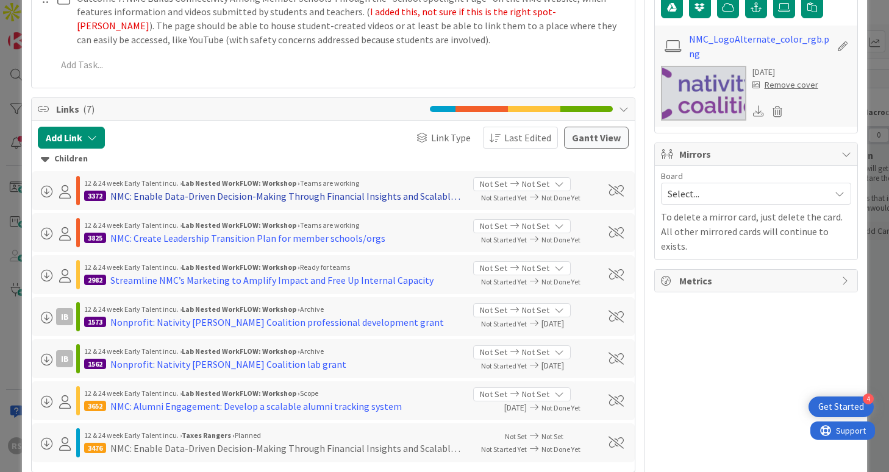
click at [247, 189] on div "NMC: Enable Data-Driven Decision-Making Through Financial Insights and Scalable…" at bounding box center [286, 196] width 353 height 15
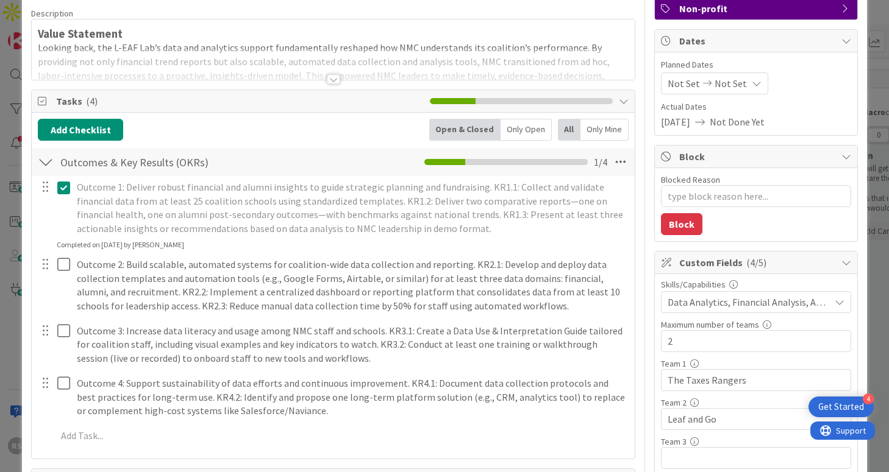
scroll to position [91, 0]
click at [337, 80] on div at bounding box center [333, 79] width 13 height 10
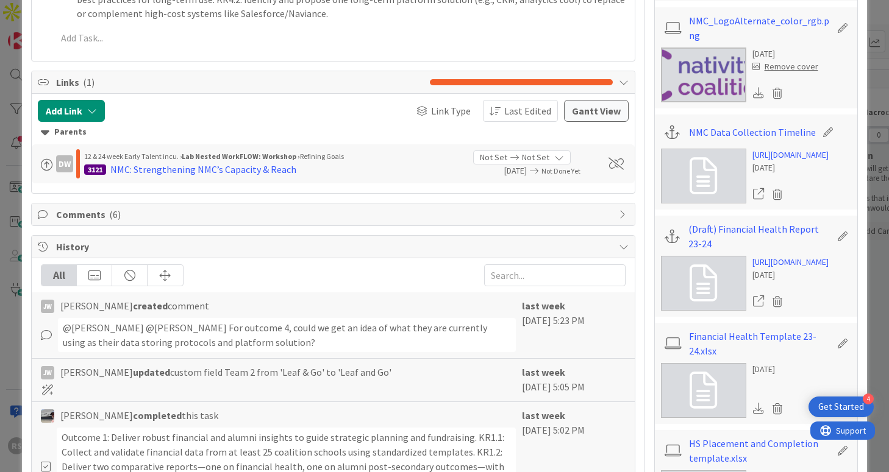
scroll to position [837, 0]
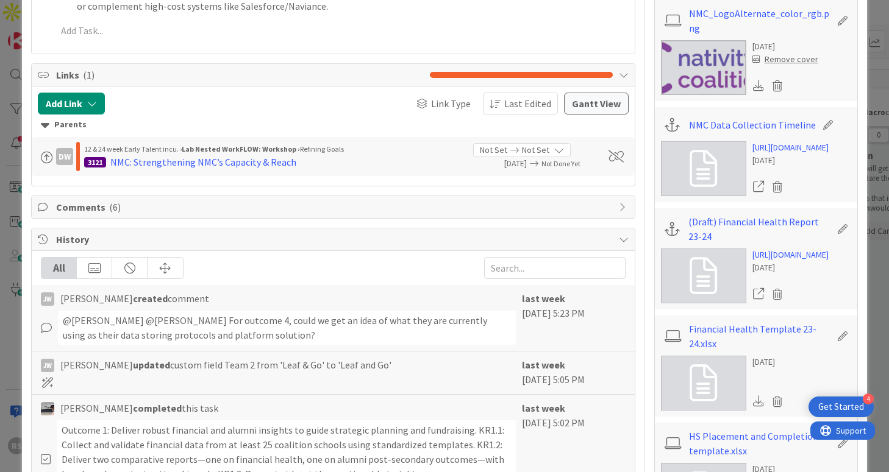
click at [356, 200] on span "Comments ( 6 )" at bounding box center [334, 207] width 556 height 15
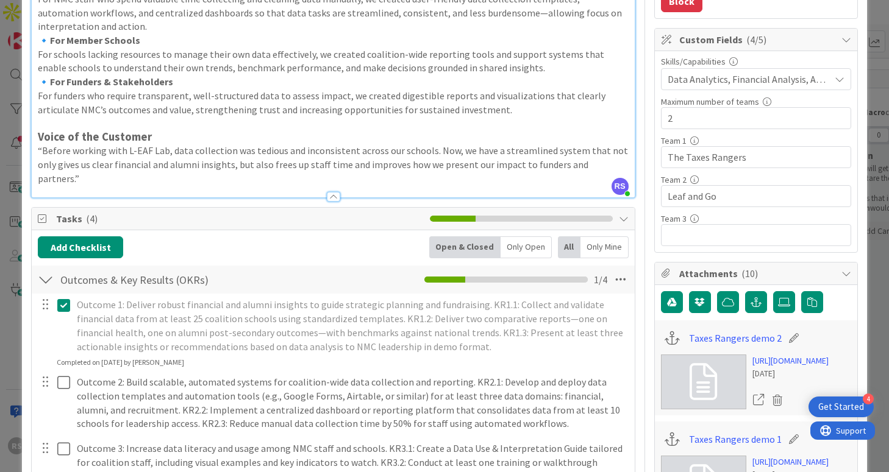
scroll to position [0, 0]
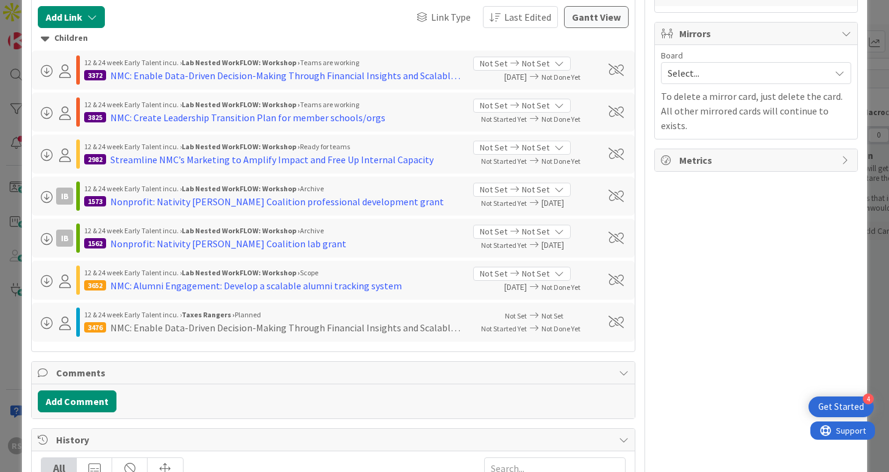
scroll to position [732, 0]
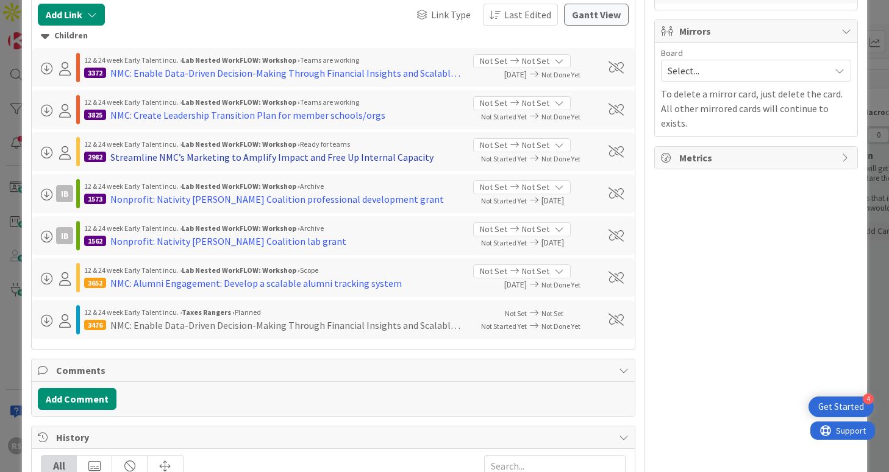
click at [244, 150] on div "Streamline NMC’s Marketing to Amplify Impact and Free Up Internal Capacity" at bounding box center [271, 157] width 323 height 15
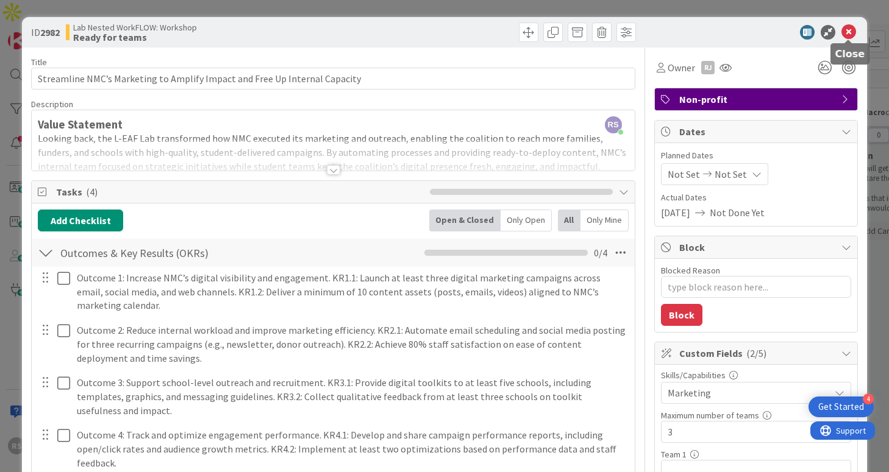
click at [852, 34] on icon at bounding box center [848, 32] width 15 height 15
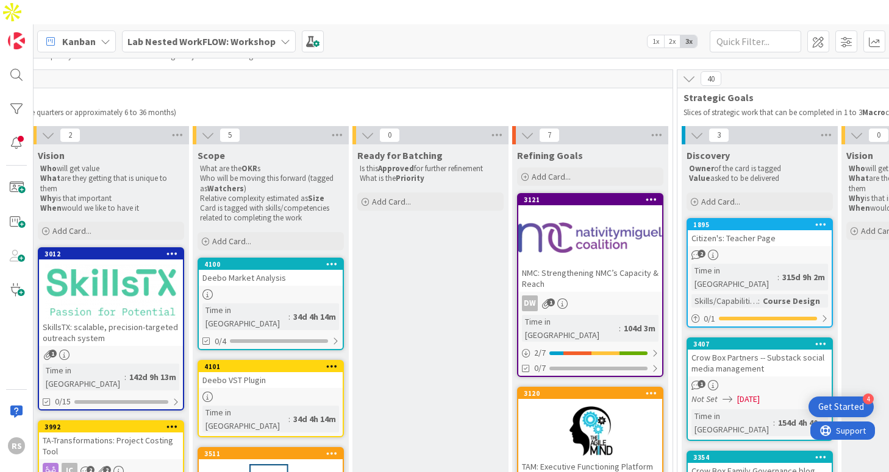
click at [619, 296] on div "DW 1" at bounding box center [590, 304] width 144 height 16
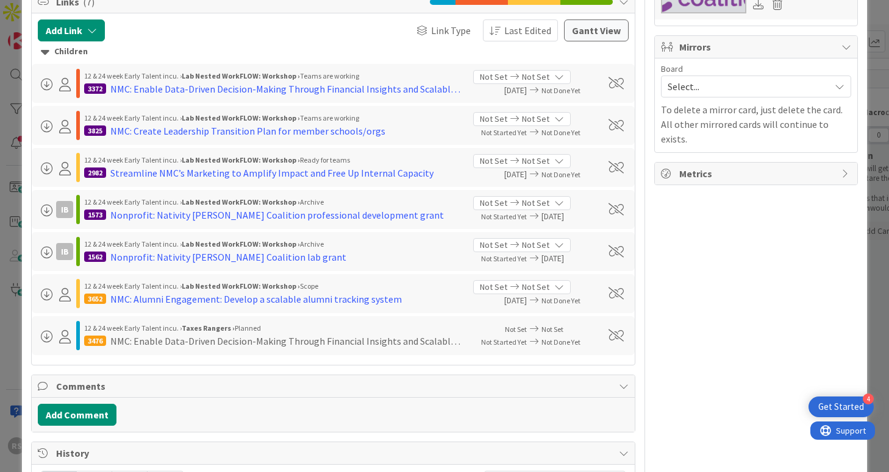
scroll to position [709, 0]
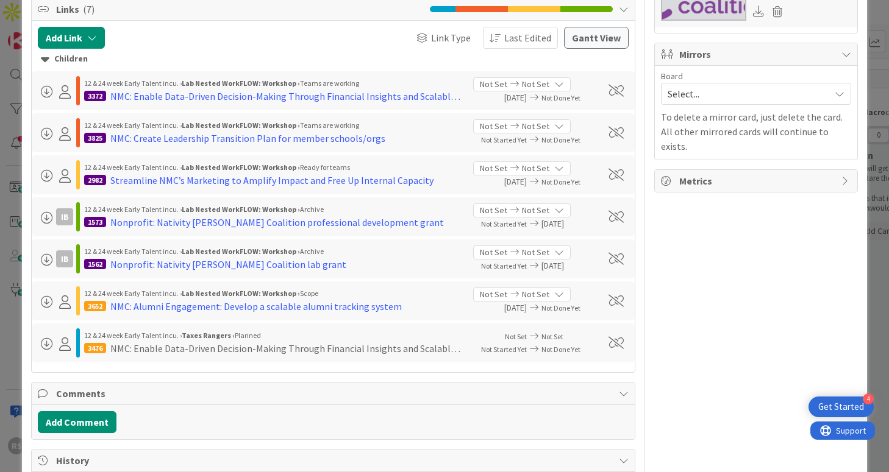
click at [169, 341] on div "NMC: Enable Data-Driven Decision-Making Through Financial Insights and Scalable…" at bounding box center [286, 348] width 353 height 15
click at [129, 341] on div "NMC: Enable Data-Driven Decision-Making Through Financial Insights and Scalable…" at bounding box center [286, 348] width 353 height 15
click at [262, 330] on div "12 & 24 week Early Talent incu. › Taxes Rangers › Planned" at bounding box center [273, 335] width 379 height 11
click at [258, 341] on div "NMC: Enable Data-Driven Decision-Making Through Financial Insights and Scalable…" at bounding box center [286, 348] width 353 height 15
click at [525, 246] on span "Not Set" at bounding box center [535, 252] width 27 height 13
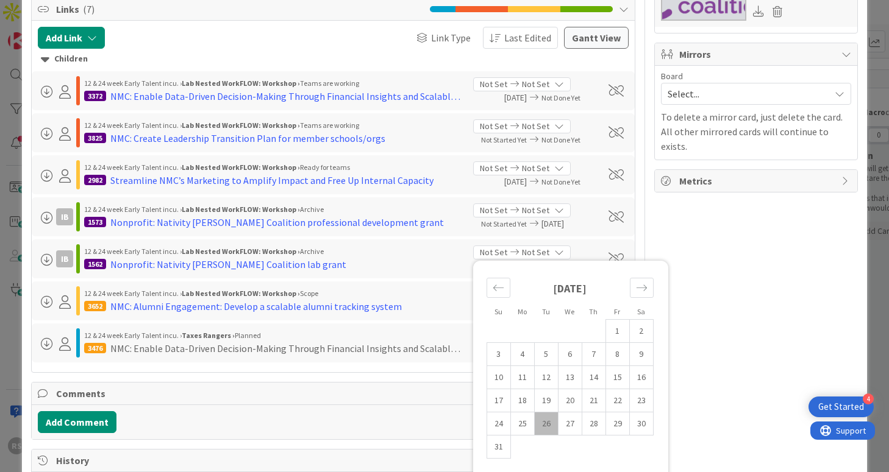
click at [525, 246] on span "Not Set" at bounding box center [535, 252] width 27 height 13
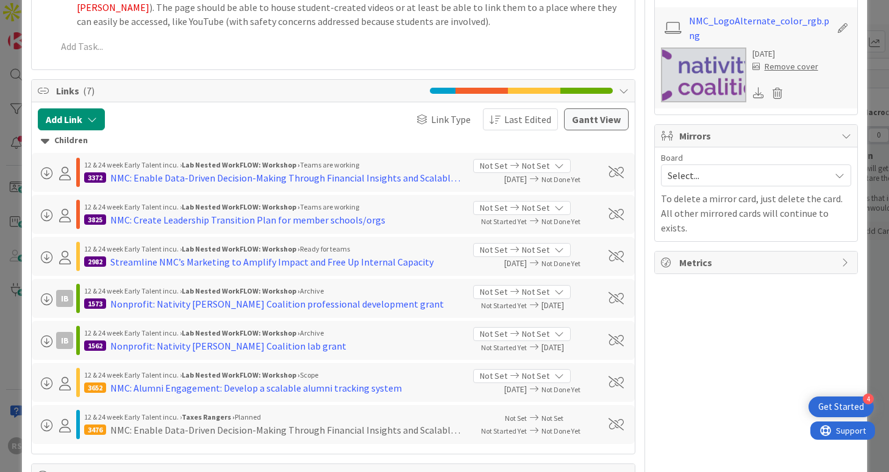
scroll to position [625, 0]
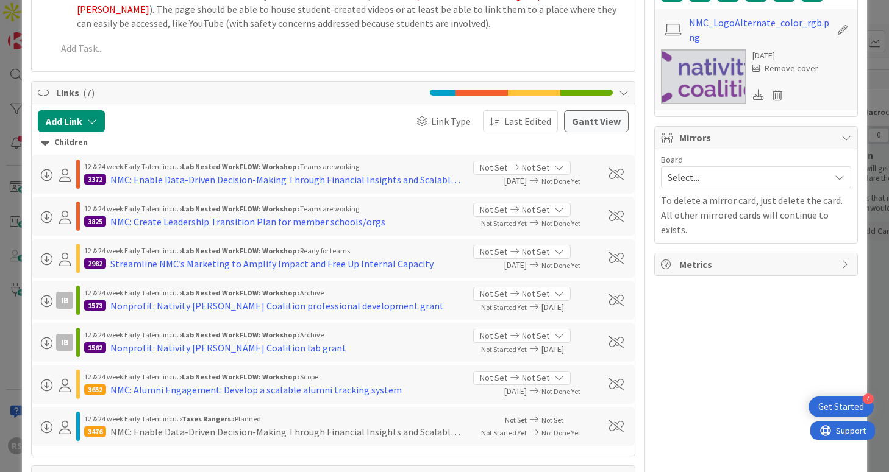
click at [614, 83] on div "Links ( 7 )" at bounding box center [333, 93] width 602 height 23
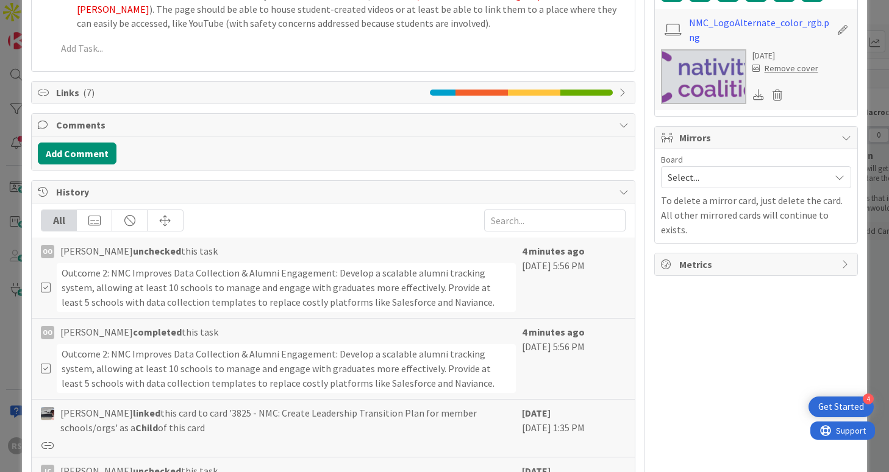
click at [614, 83] on div "Links ( 7 )" at bounding box center [333, 93] width 602 height 22
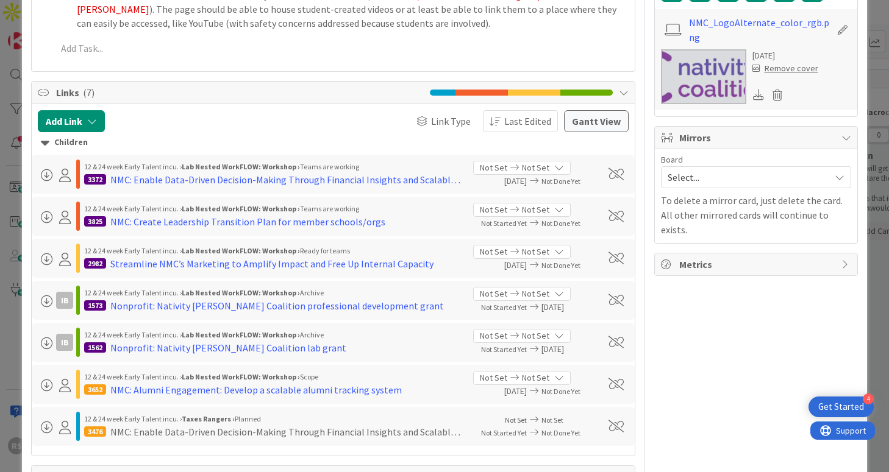
click at [82, 136] on div "Children" at bounding box center [333, 142] width 584 height 13
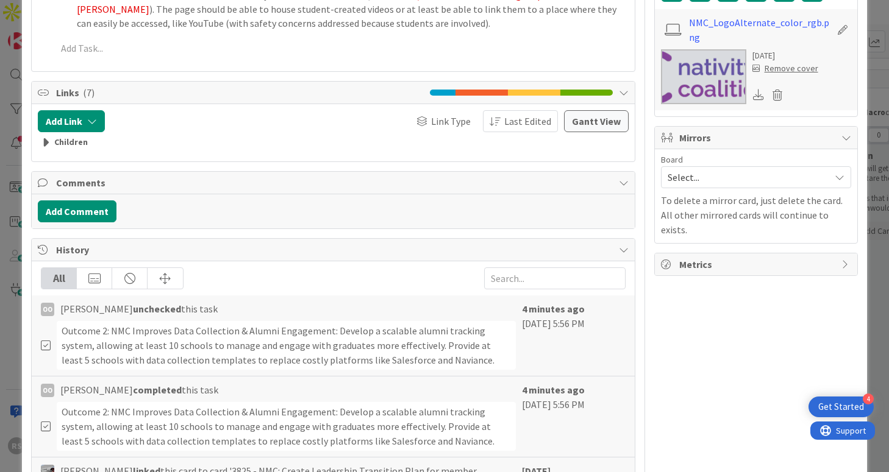
click at [70, 136] on div "Children" at bounding box center [333, 142] width 584 height 13
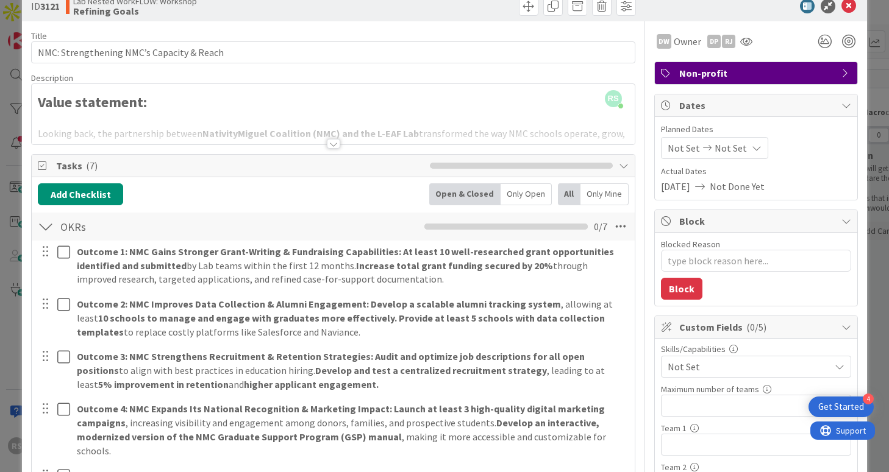
scroll to position [0, 0]
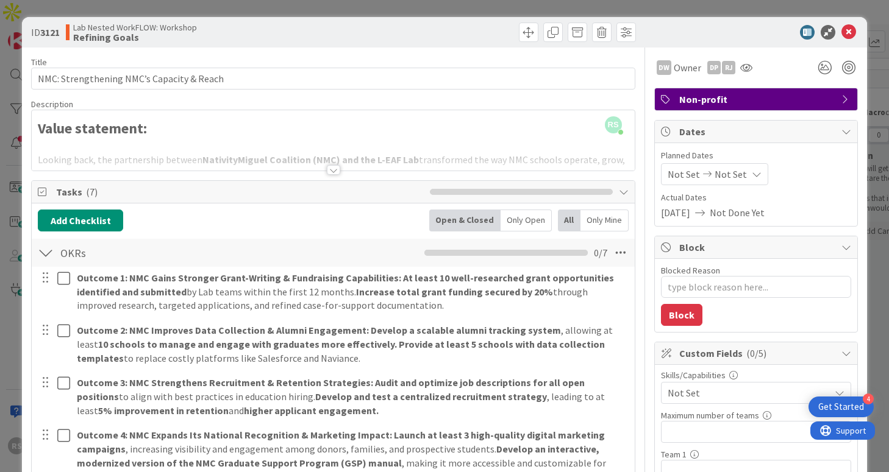
click at [792, 98] on span "Non-profit" at bounding box center [757, 99] width 156 height 15
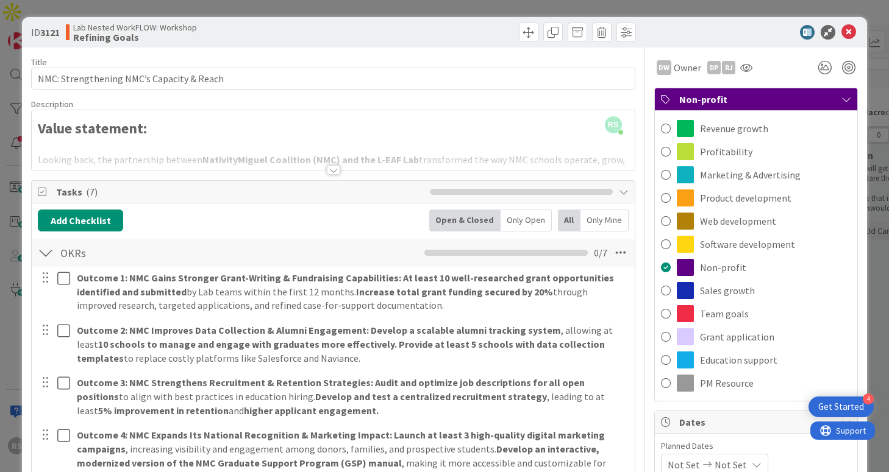
click at [792, 98] on span "Non-profit" at bounding box center [757, 99] width 156 height 15
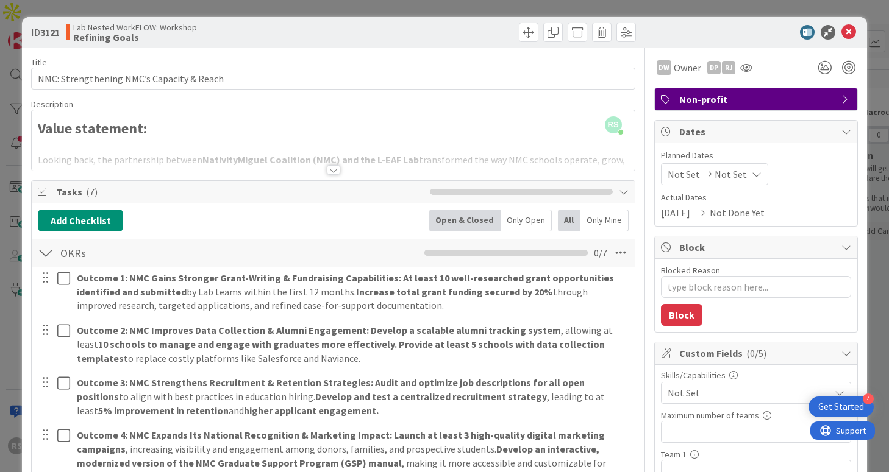
click at [517, 210] on div "Only Open" at bounding box center [525, 221] width 51 height 22
click at [471, 217] on div "Open & Closed" at bounding box center [464, 221] width 68 height 22
click at [510, 217] on div "Only Open" at bounding box center [525, 221] width 51 height 22
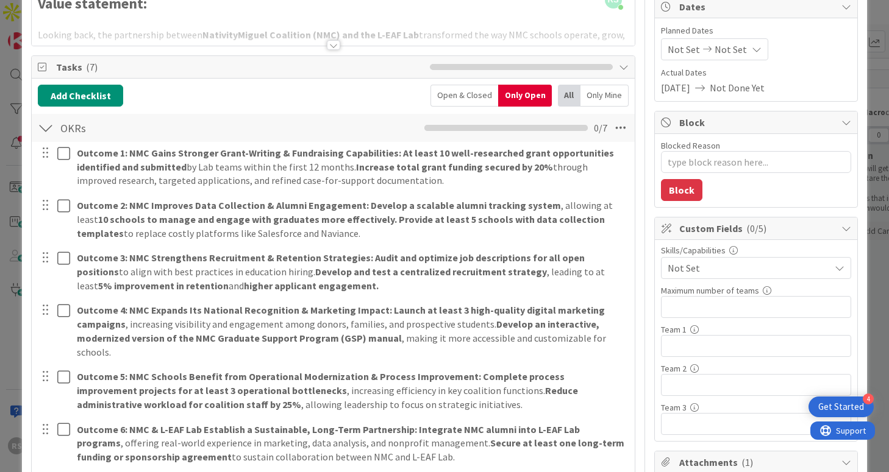
scroll to position [116, 0]
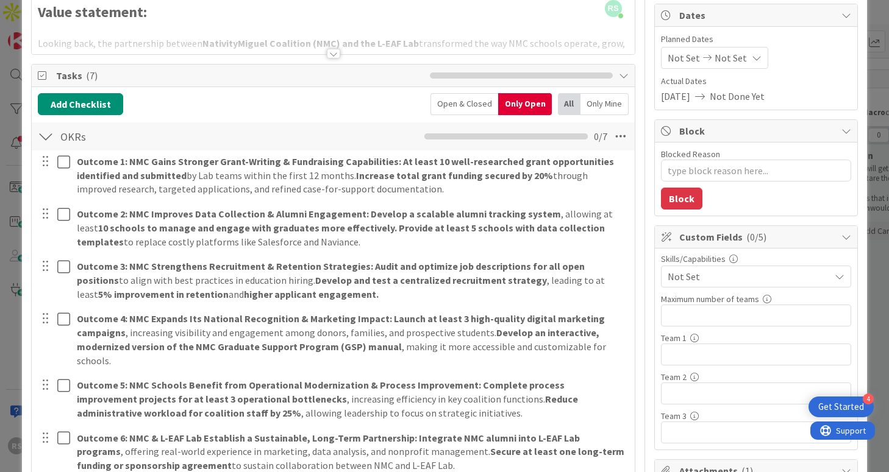
click at [594, 109] on div "Only Mine" at bounding box center [604, 104] width 48 height 22
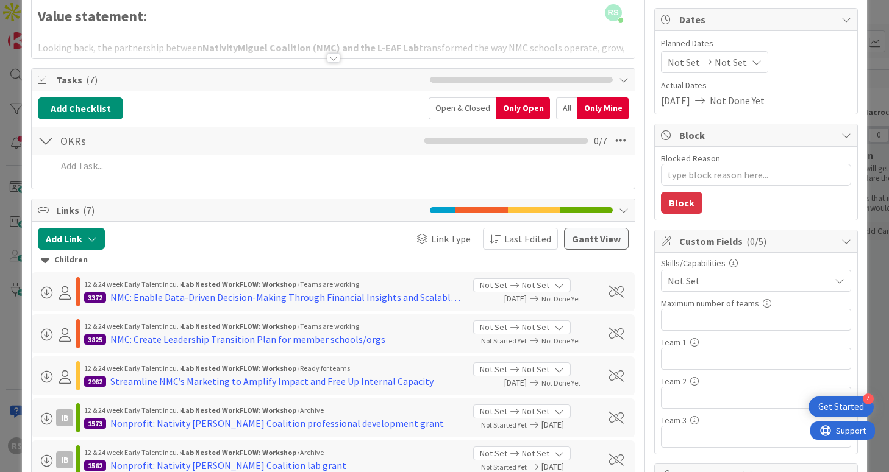
scroll to position [107, 0]
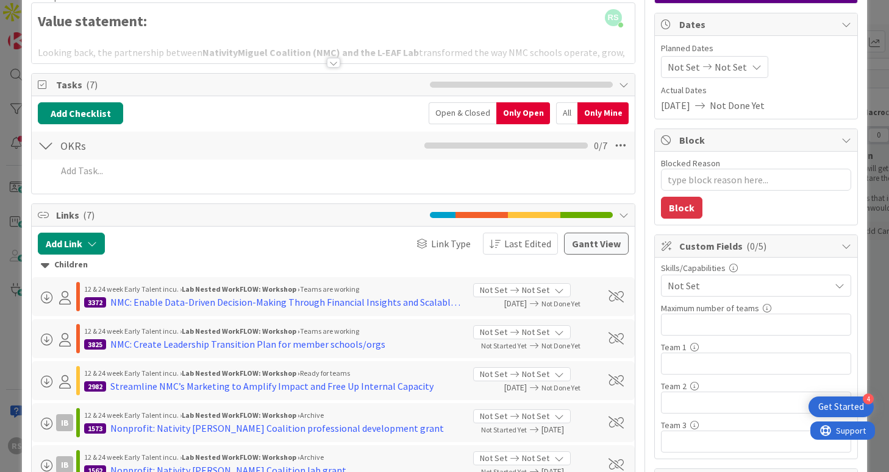
click at [561, 115] on div "All" at bounding box center [566, 113] width 21 height 22
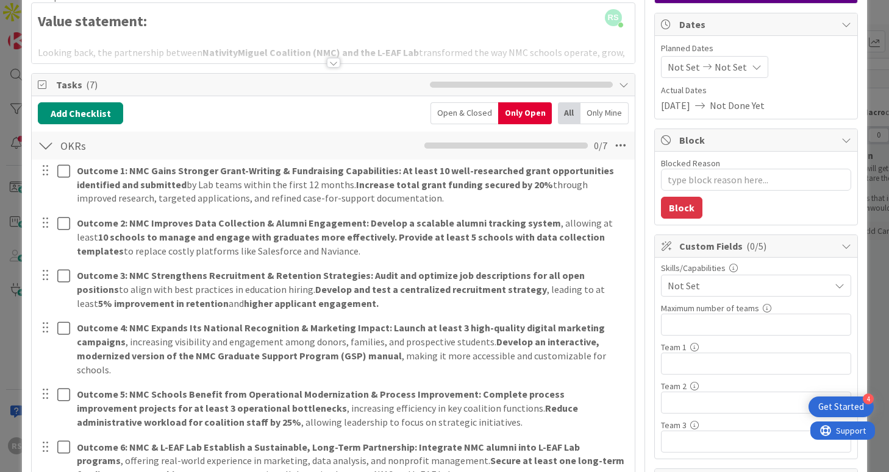
click at [481, 113] on div "Open & Closed" at bounding box center [464, 113] width 68 height 22
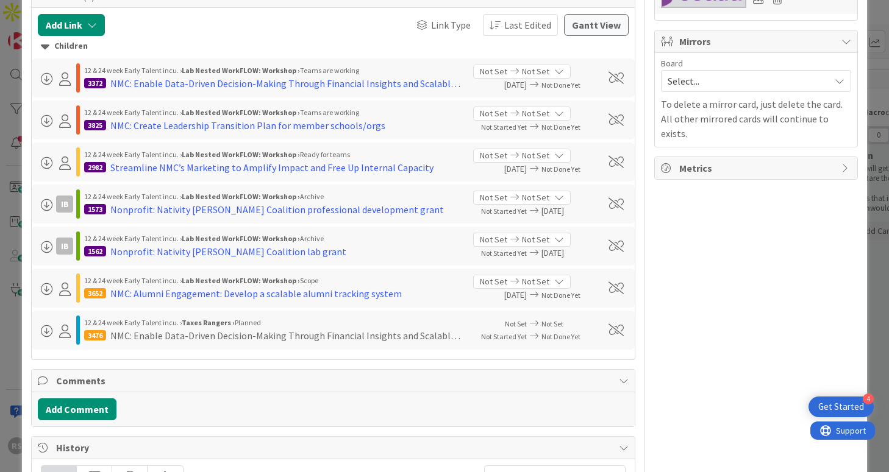
scroll to position [560, 0]
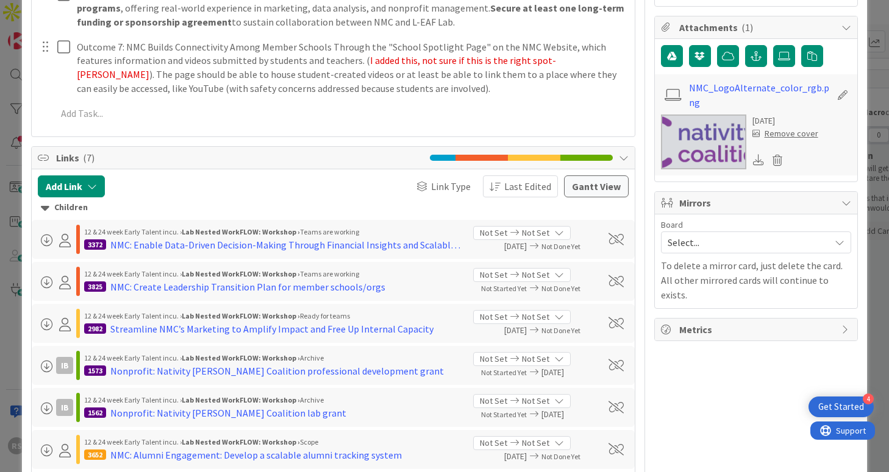
click at [614, 147] on div "Links ( 7 )" at bounding box center [333, 158] width 602 height 23
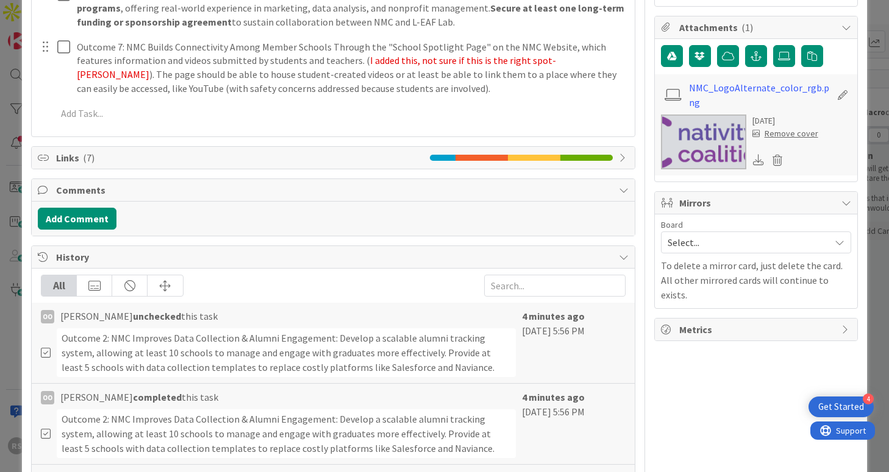
click at [614, 147] on div "Links ( 7 )" at bounding box center [333, 158] width 602 height 22
type textarea "x"
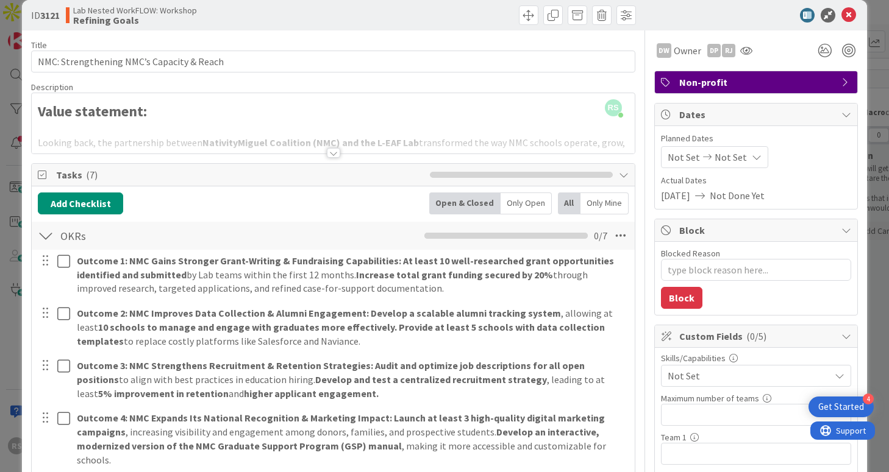
scroll to position [0, 0]
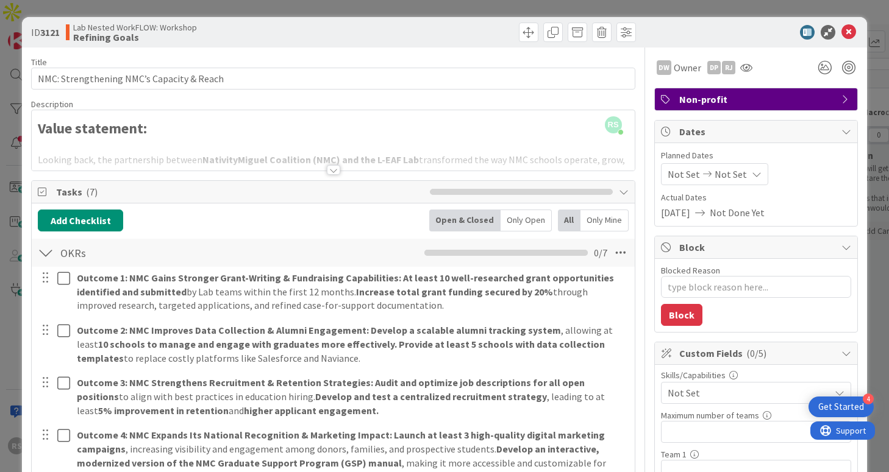
click at [334, 169] on div at bounding box center [333, 170] width 13 height 10
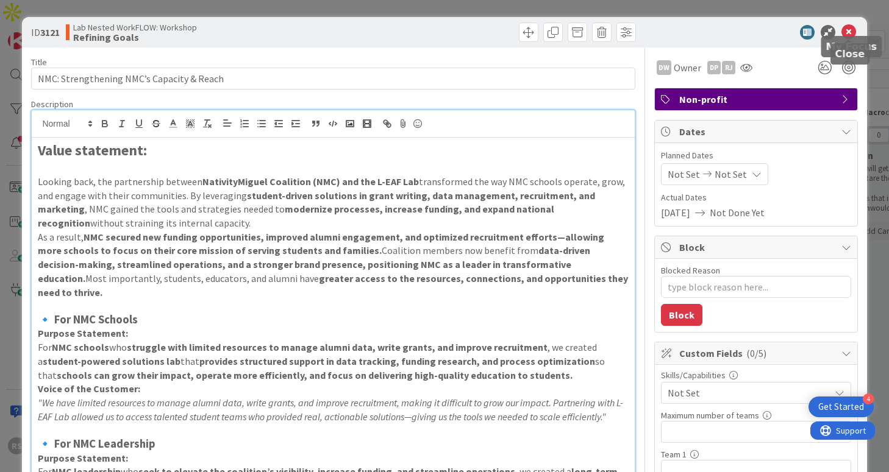
click at [851, 29] on icon at bounding box center [848, 32] width 15 height 15
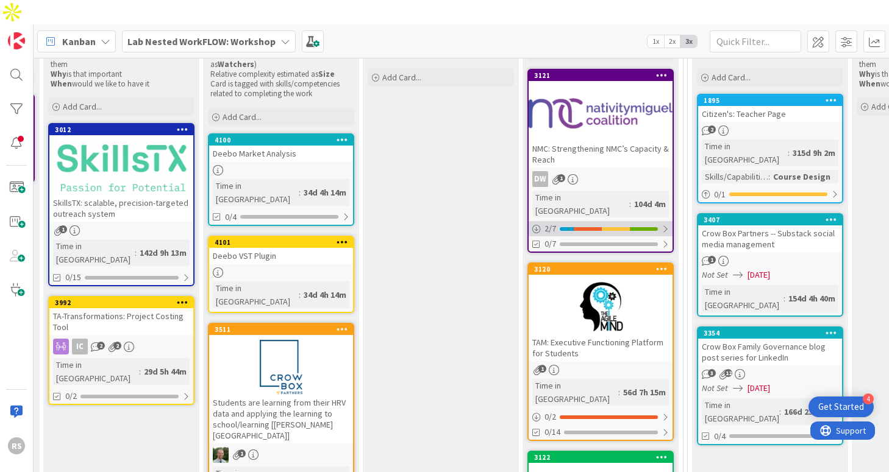
scroll to position [193, 486]
